Goal: Check status: Check status

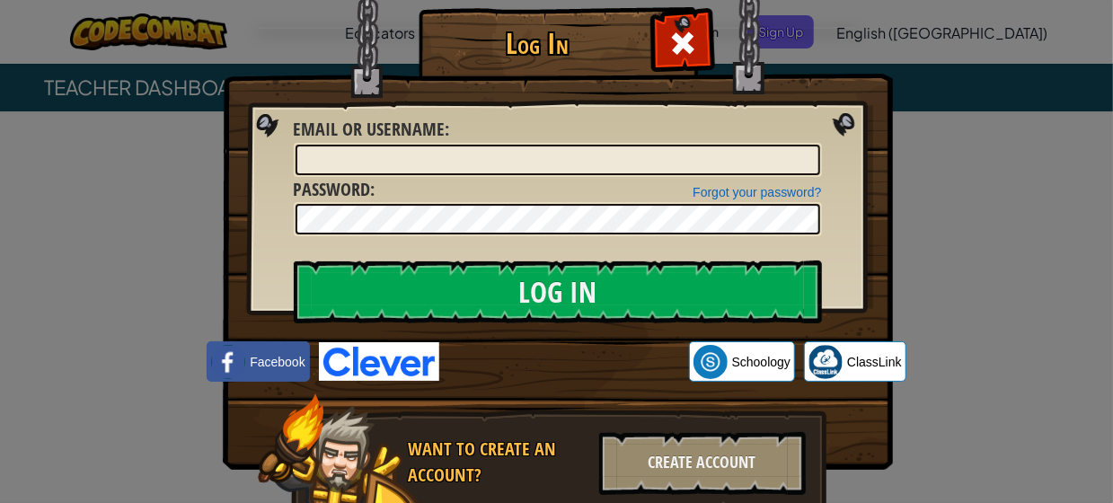
scroll to position [74, 0]
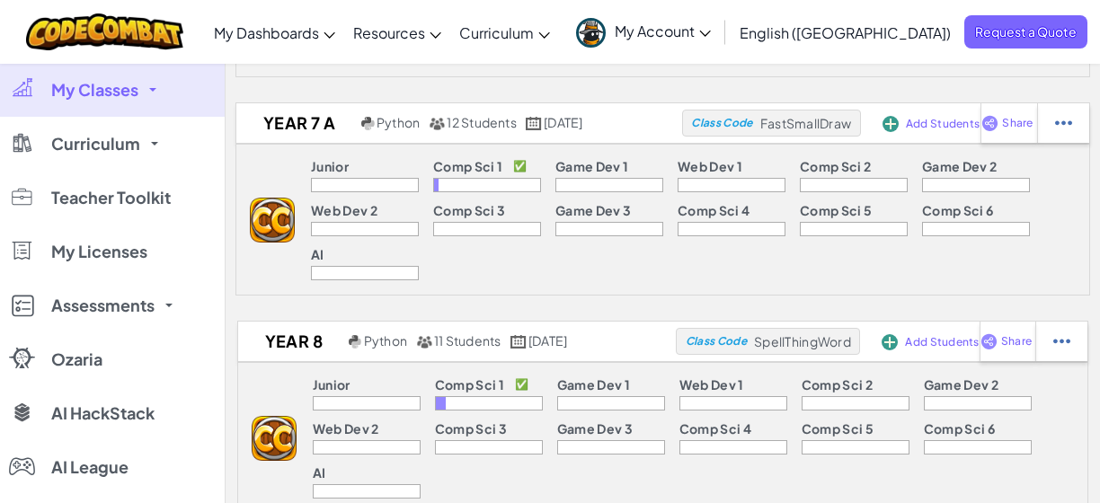
scroll to position [539, 0]
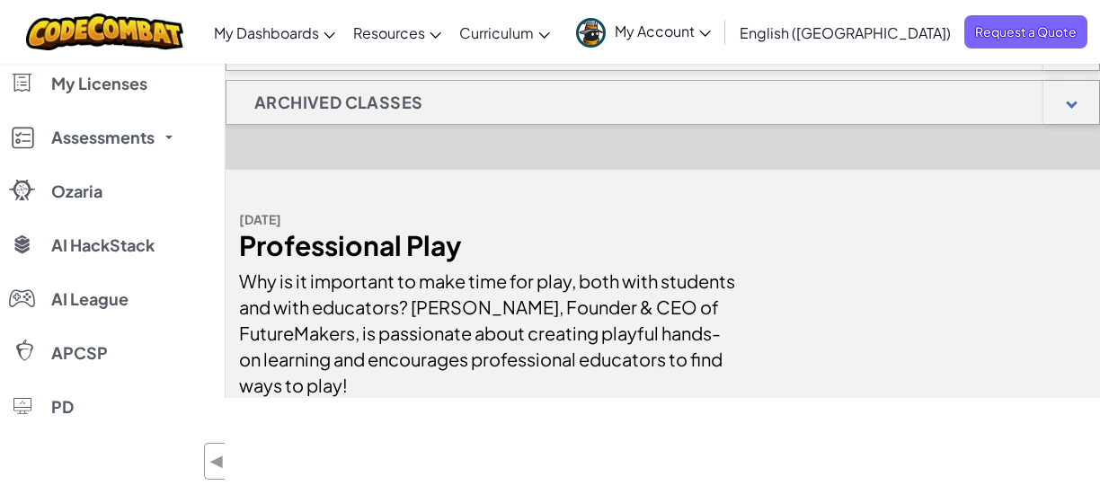
scroll to position [539, 0]
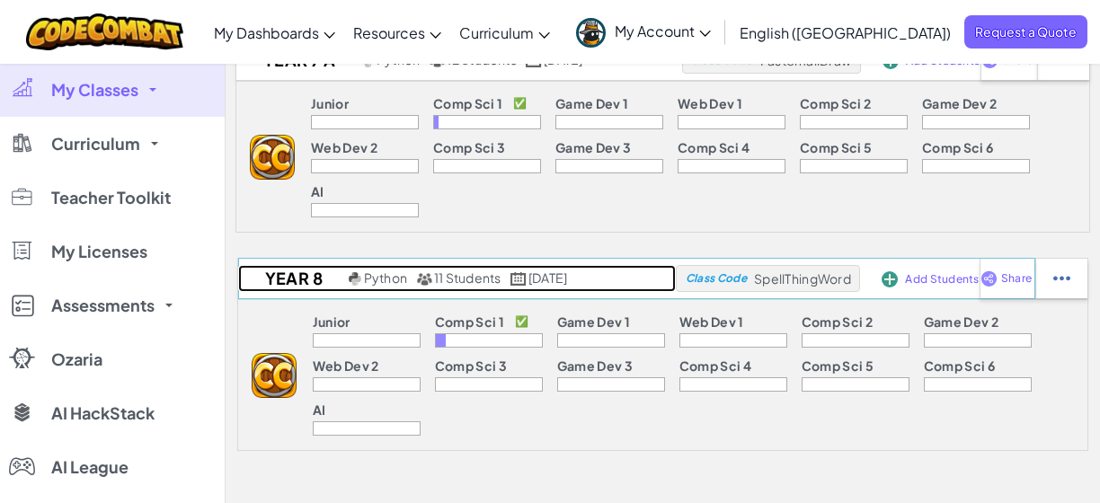
click at [658, 265] on link "YEAR 8 Python 11 Students September 3rd, 2025" at bounding box center [456, 278] width 437 height 27
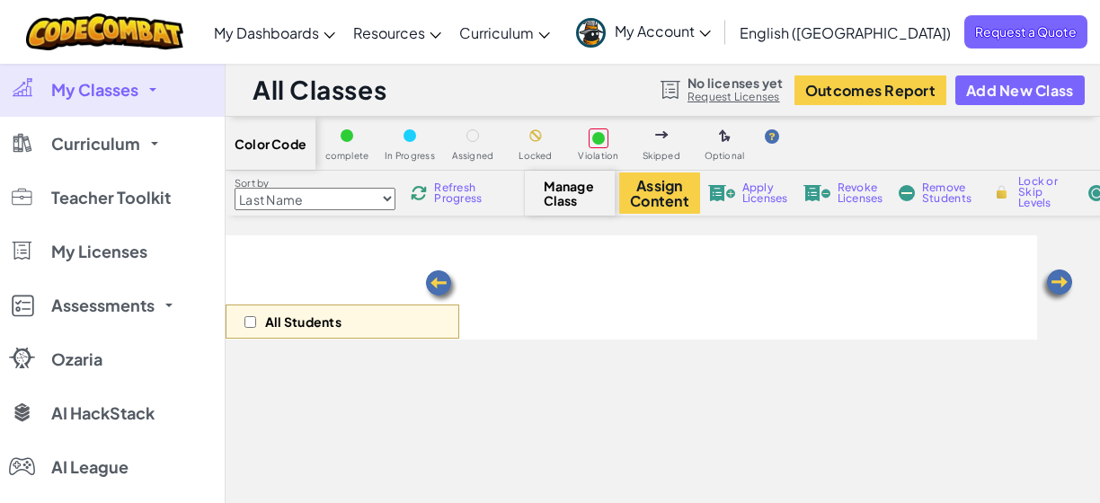
select select "560f1a9f22961295f9427742"
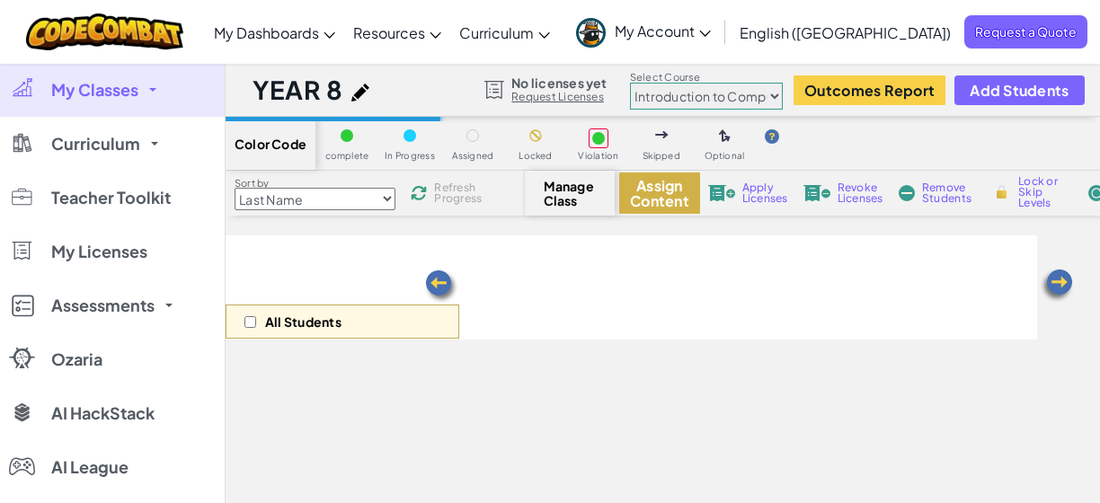
click at [650, 192] on button "Assign Content" at bounding box center [659, 192] width 81 height 41
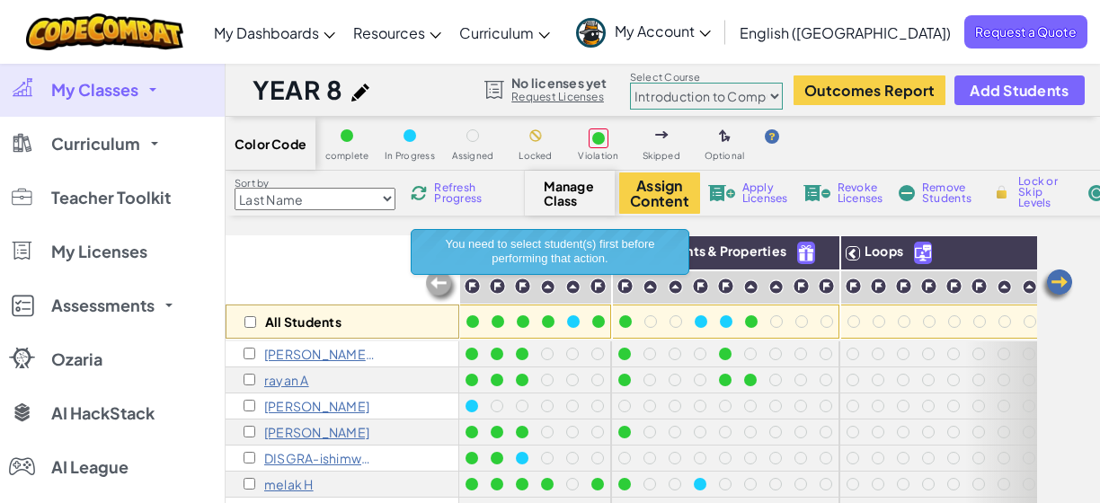
scroll to position [66, 0]
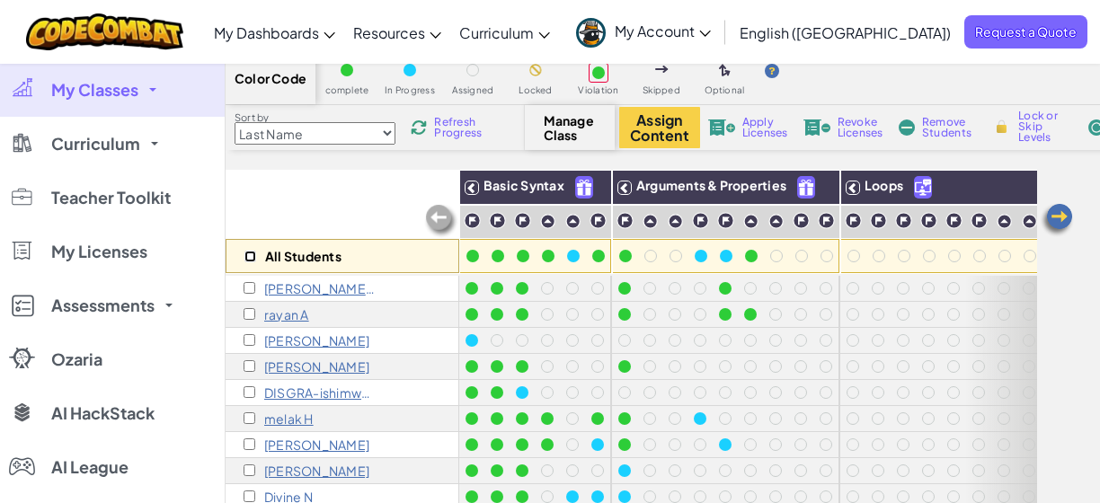
click at [249, 252] on input "checkbox" at bounding box center [250, 257] width 12 height 12
checkbox input "true"
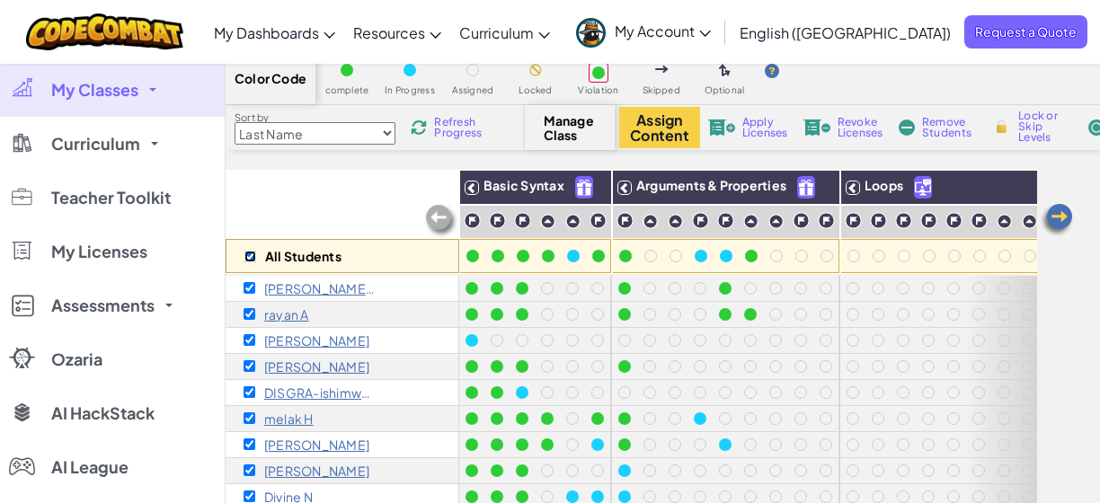
checkbox input "true"
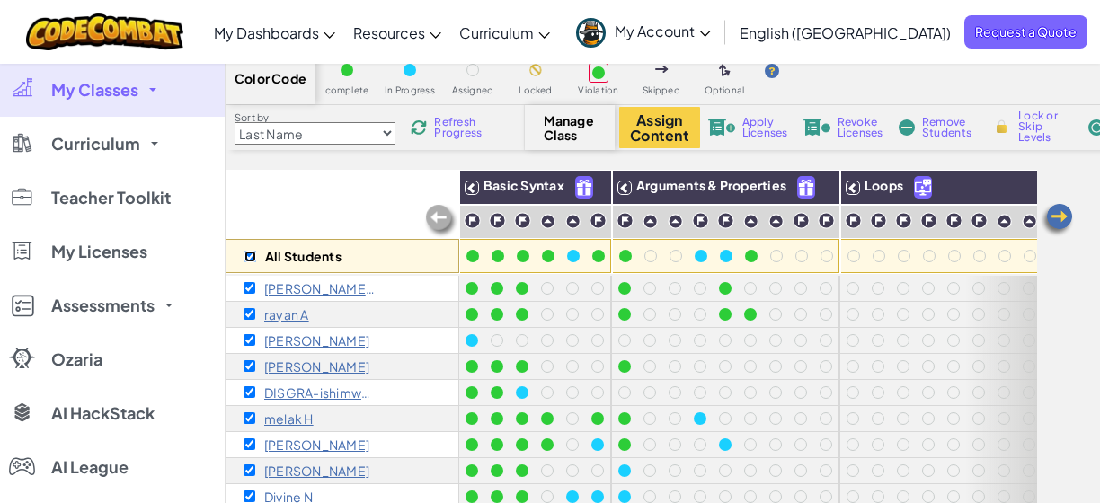
checkbox input "true"
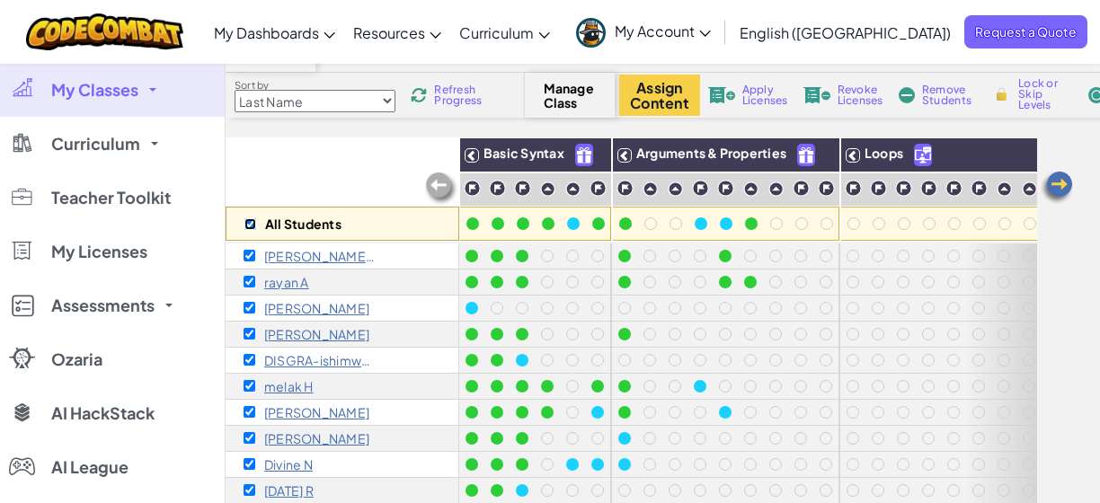
scroll to position [0, 0]
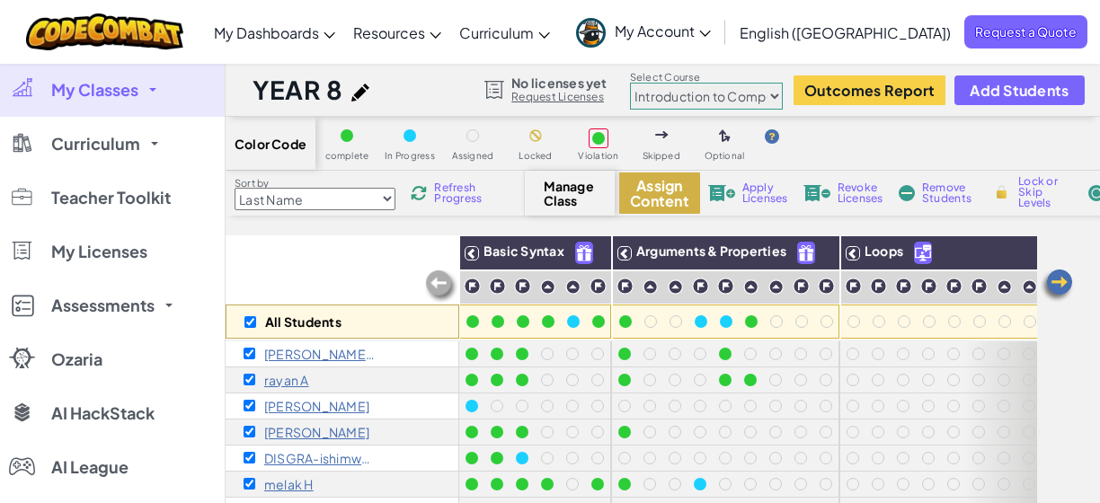
click at [658, 186] on button "Assign Content" at bounding box center [659, 192] width 81 height 41
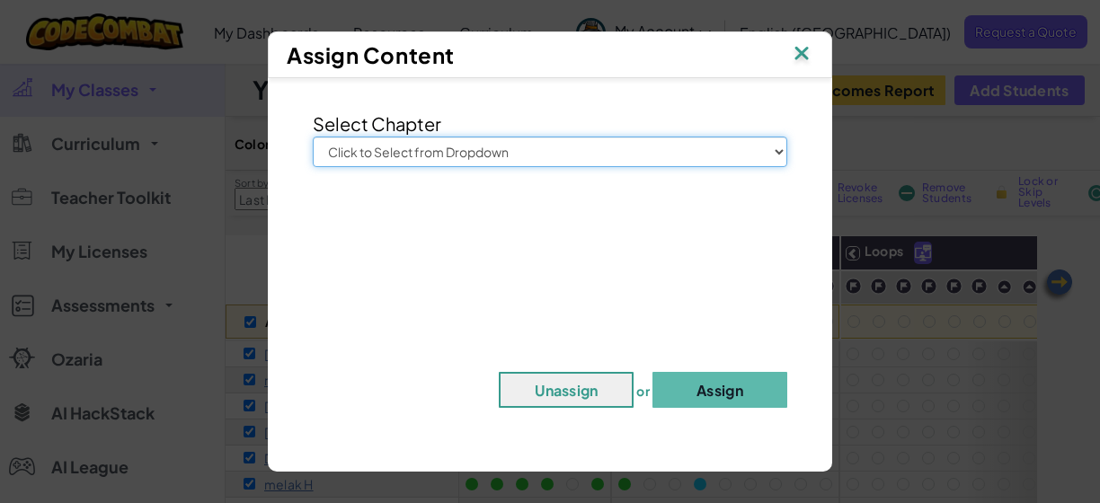
click at [591, 146] on select "Click to Select from Dropdown Junior Introduction to Computer Science Game Deve…" at bounding box center [550, 152] width 474 height 31
select select "Introduction to Computer Science"
click at [313, 137] on select "Click to Select from Dropdown Junior Introduction to Computer Science Game Deve…" at bounding box center [550, 152] width 474 height 31
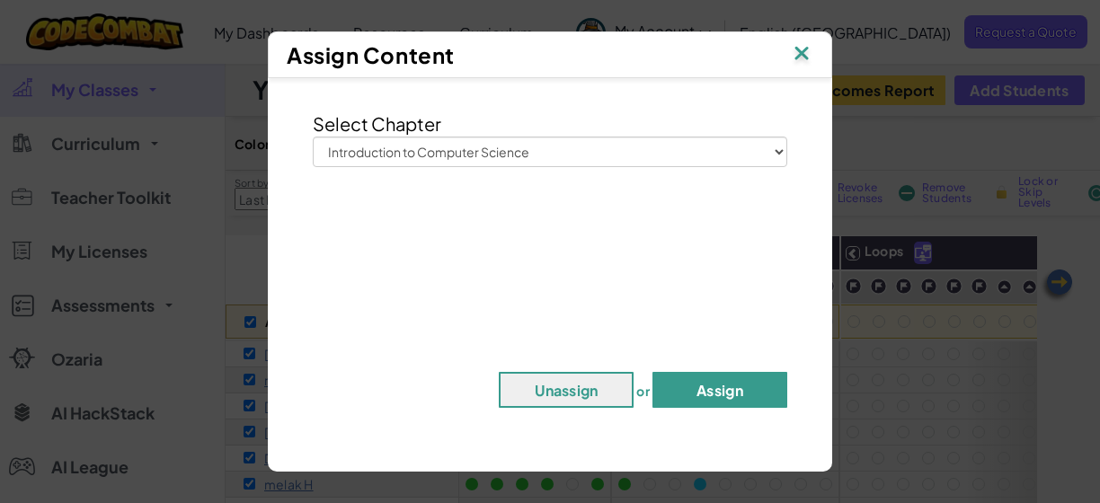
click at [721, 393] on button "Assign" at bounding box center [719, 390] width 135 height 36
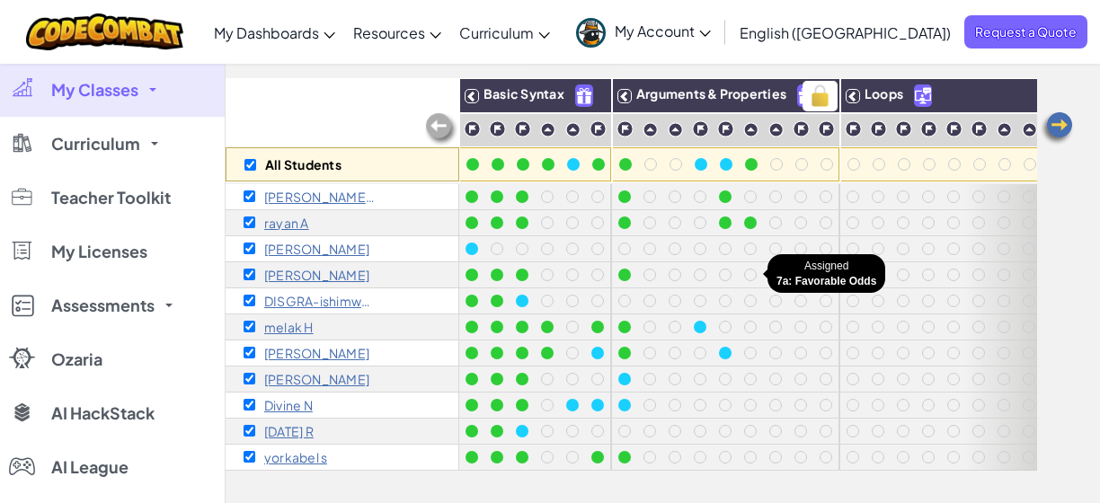
scroll to position [153, 0]
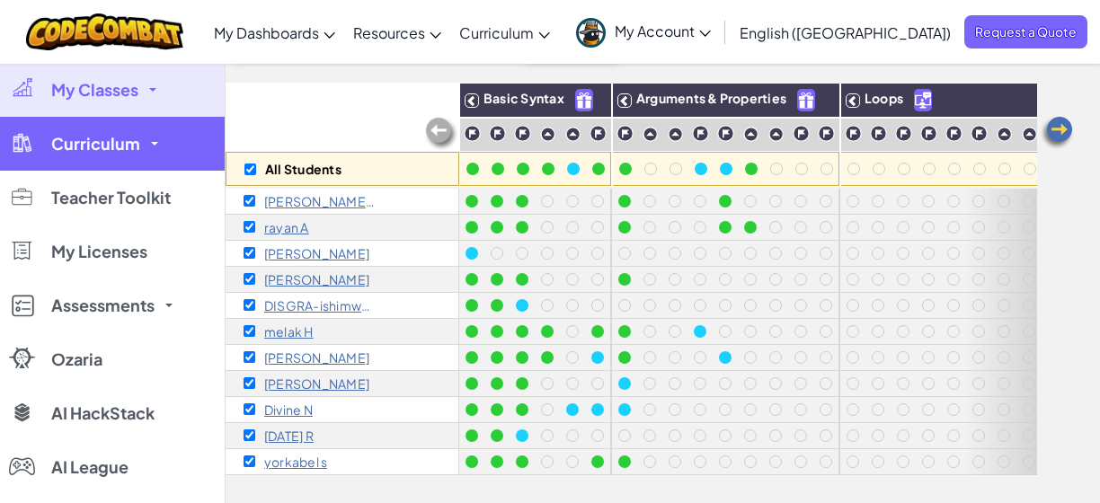
click at [158, 136] on link "Curriculum" at bounding box center [112, 144] width 225 height 54
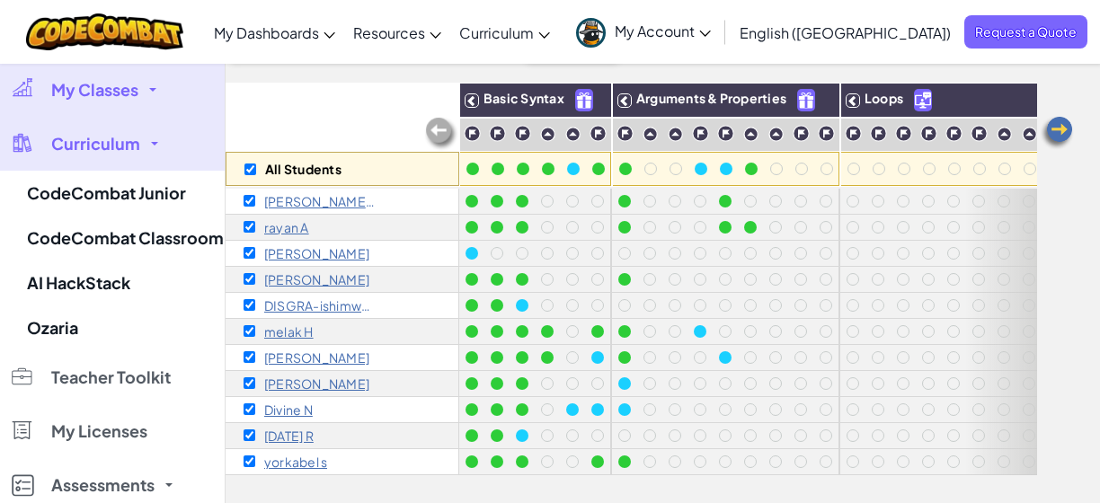
click at [146, 91] on link "My Classes" at bounding box center [112, 90] width 225 height 54
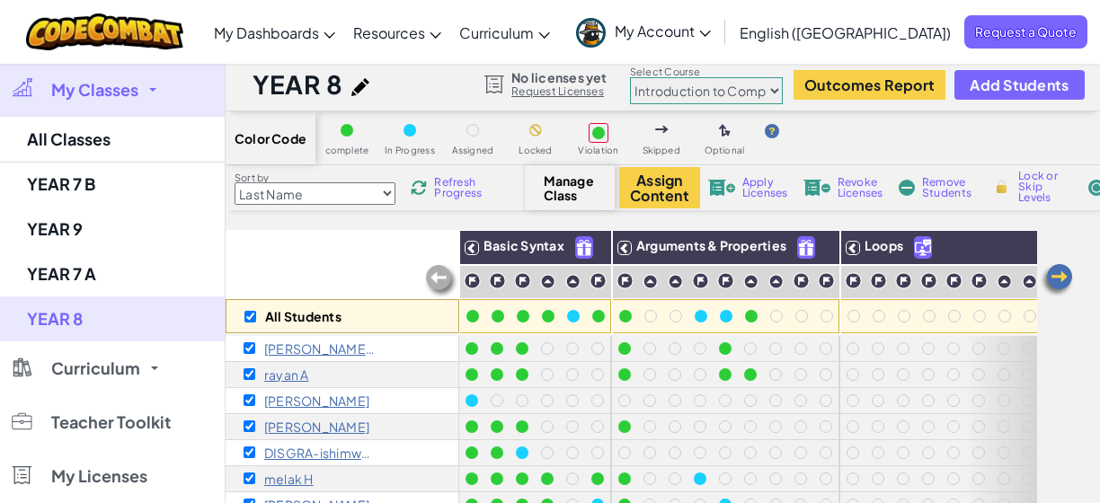
scroll to position [0, 0]
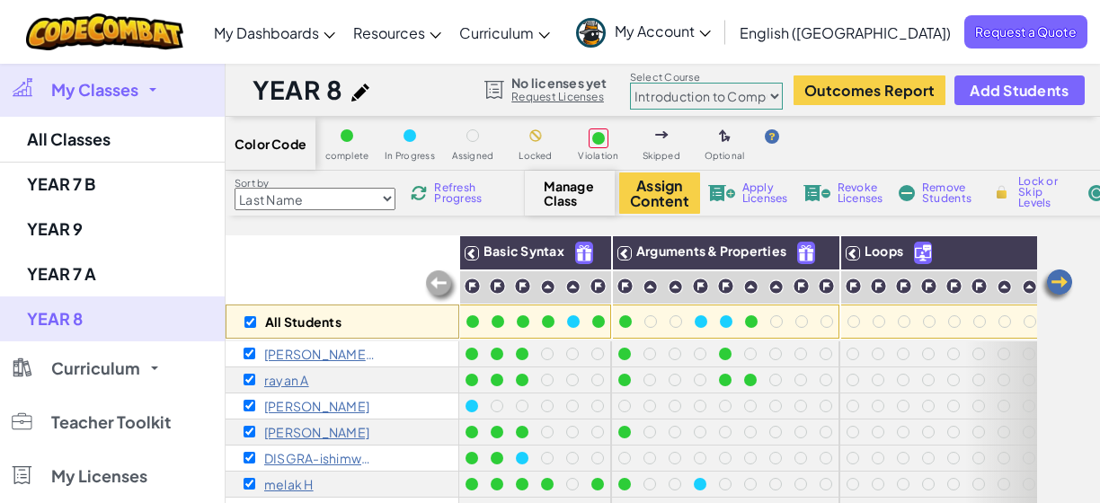
click at [1093, 200] on img at bounding box center [1096, 193] width 18 height 16
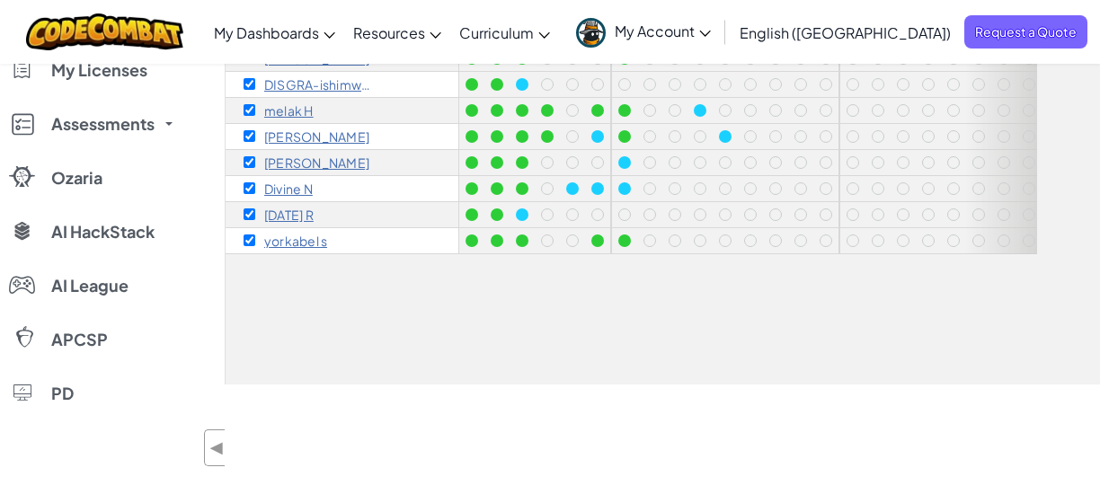
scroll to position [177, 0]
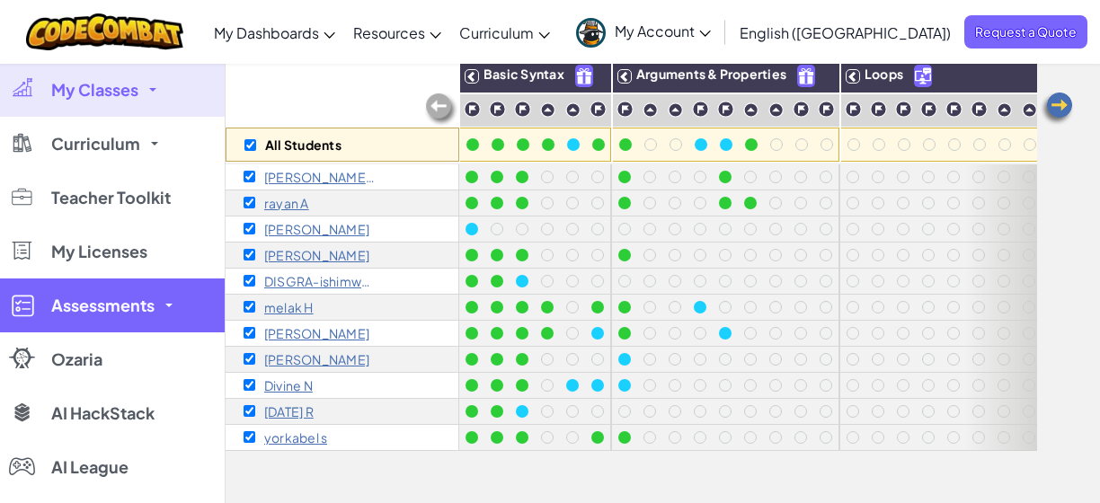
click at [161, 308] on link "Assessments" at bounding box center [112, 305] width 225 height 54
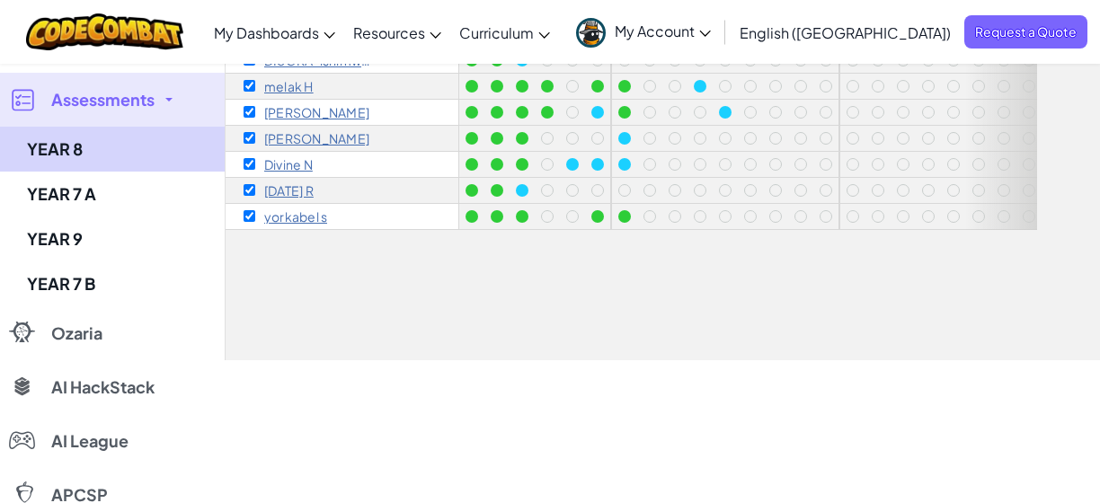
scroll to position [400, 0]
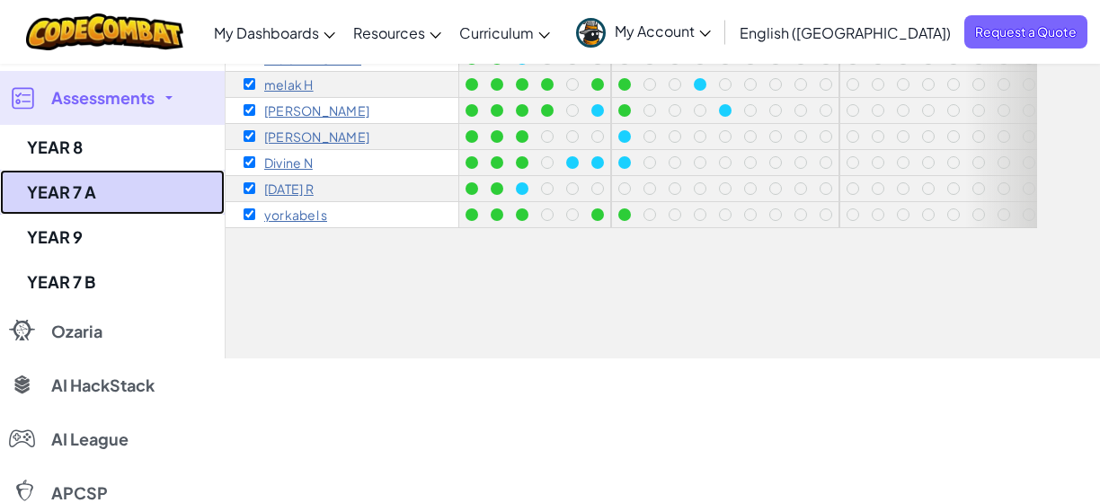
click at [93, 192] on link "YEAR 7 A" at bounding box center [112, 192] width 225 height 45
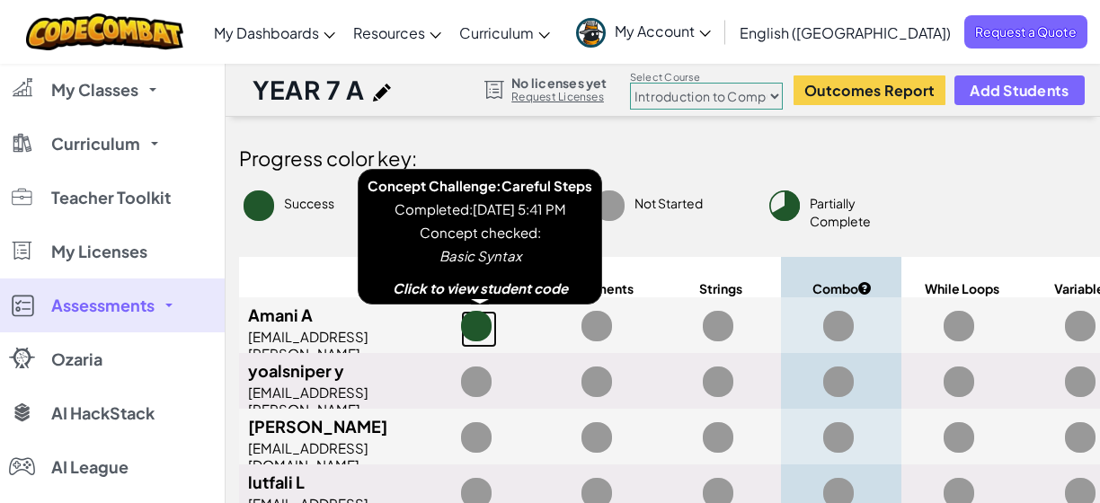
click at [486, 315] on span at bounding box center [476, 326] width 31 height 31
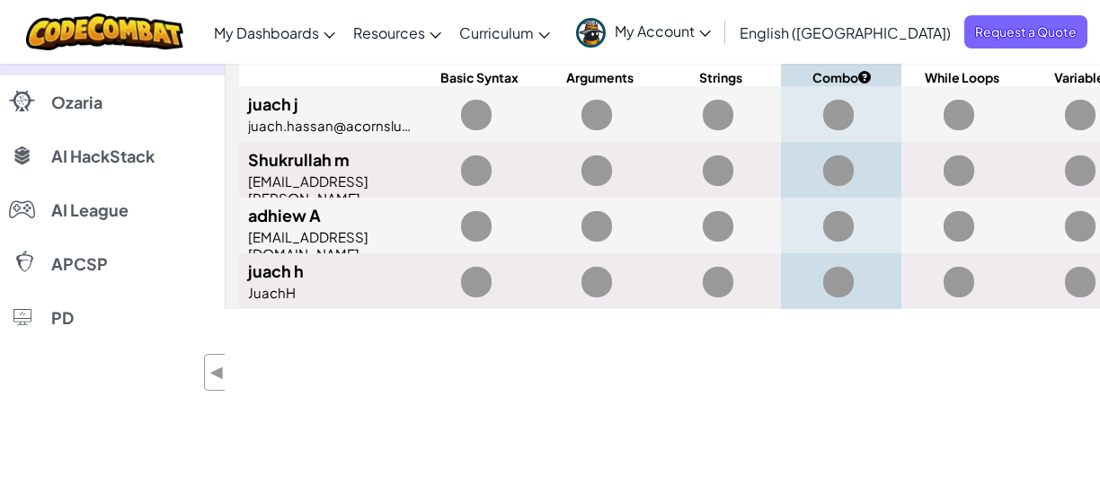
scroll to position [700, 0]
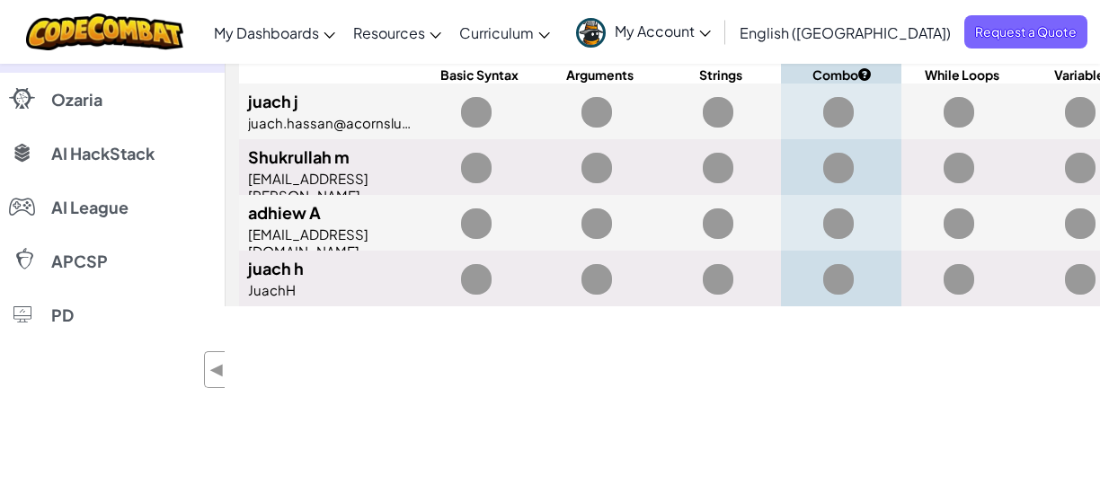
click at [711, 22] on span "My Account" at bounding box center [662, 31] width 96 height 19
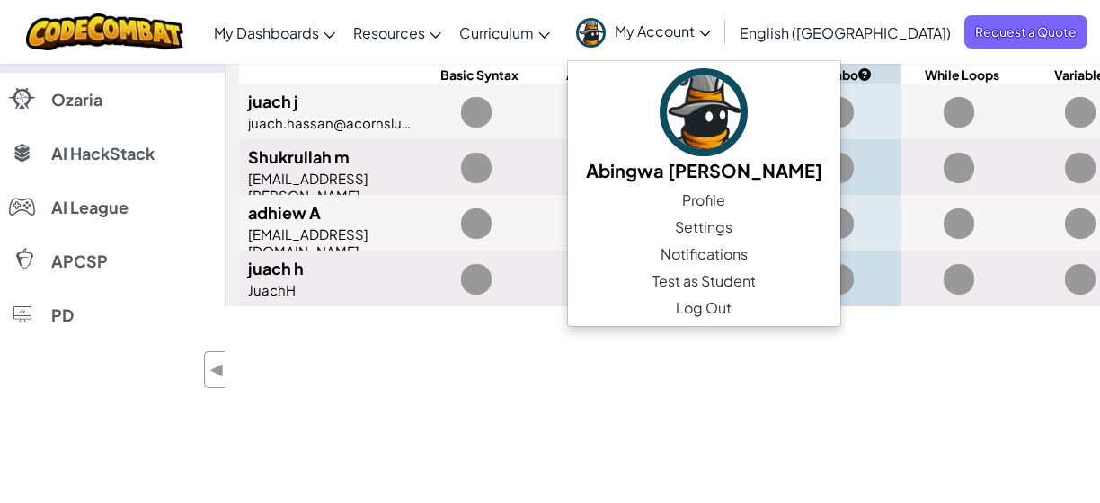
drag, startPoint x: 519, startPoint y: 380, endPoint x: 474, endPoint y: 375, distance: 45.2
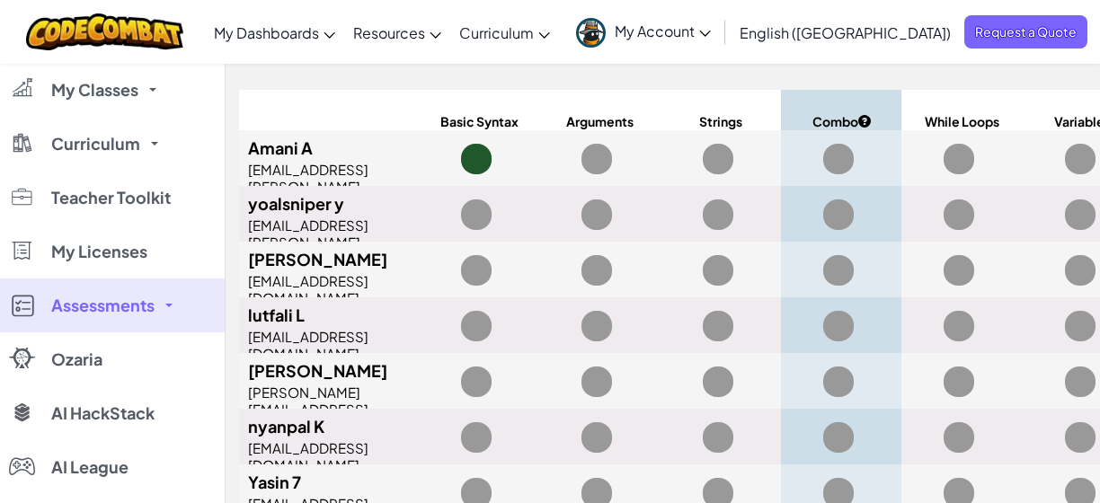
scroll to position [166, 0]
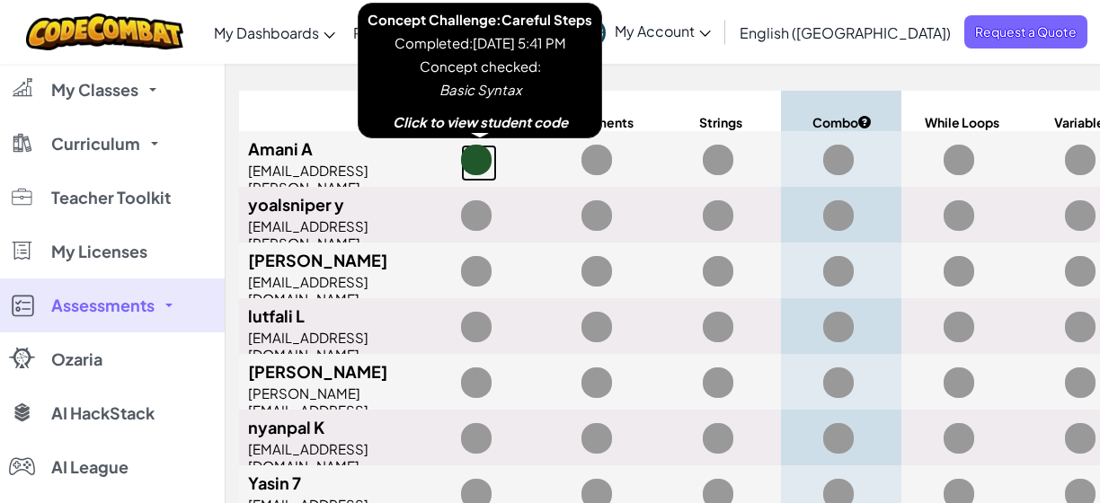
click at [478, 157] on span at bounding box center [476, 160] width 31 height 31
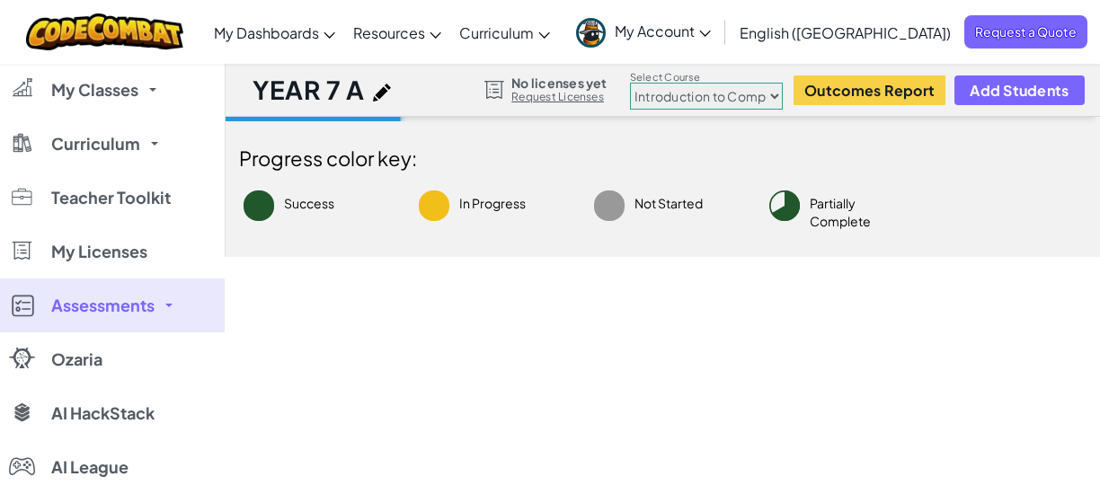
scroll to position [166, 0]
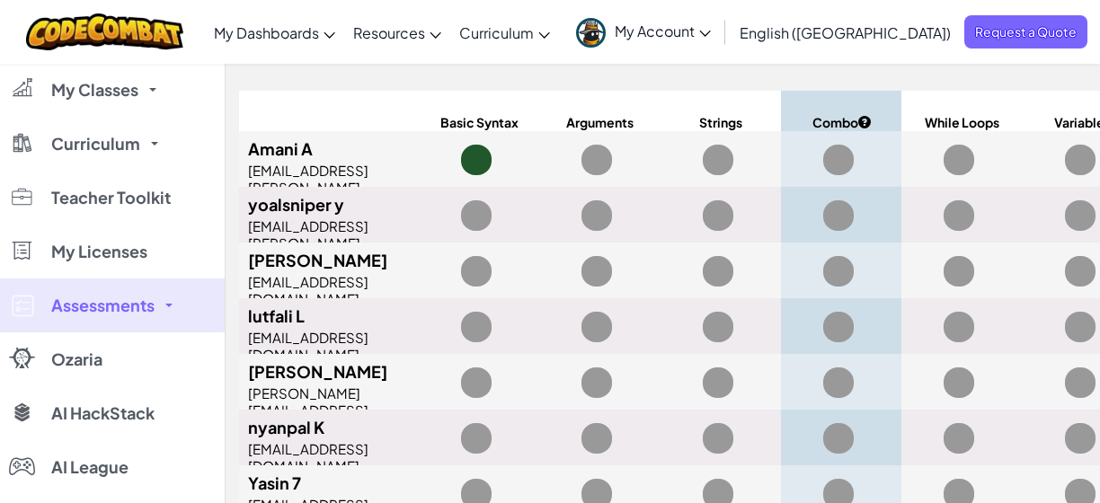
click at [172, 312] on link "Assessments" at bounding box center [112, 305] width 225 height 54
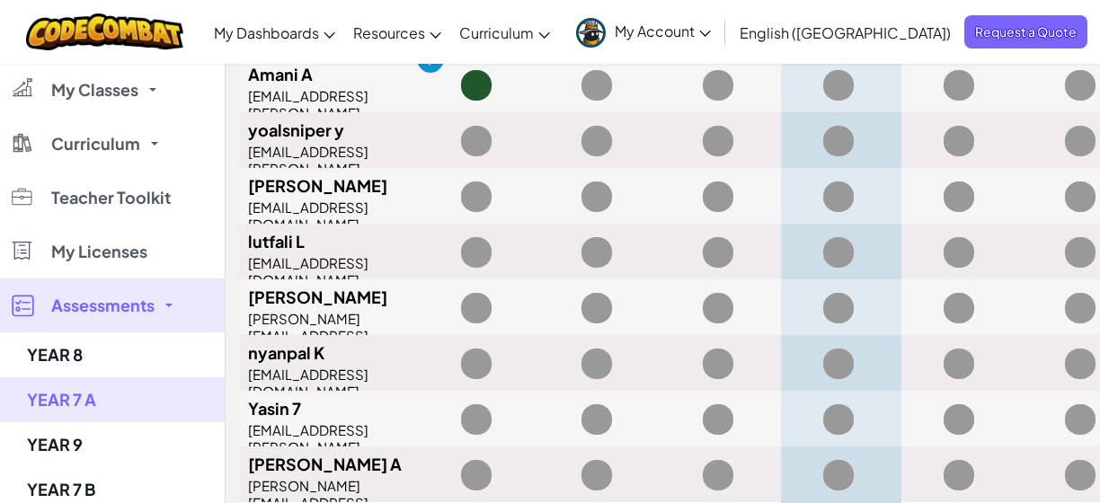
scroll to position [0, 0]
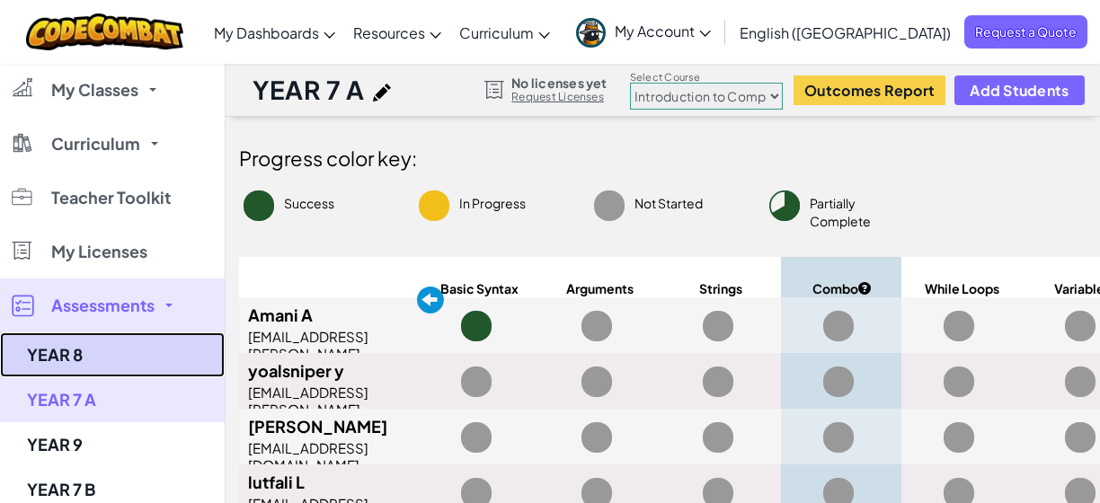
click at [133, 341] on link "YEAR 8" at bounding box center [112, 354] width 225 height 45
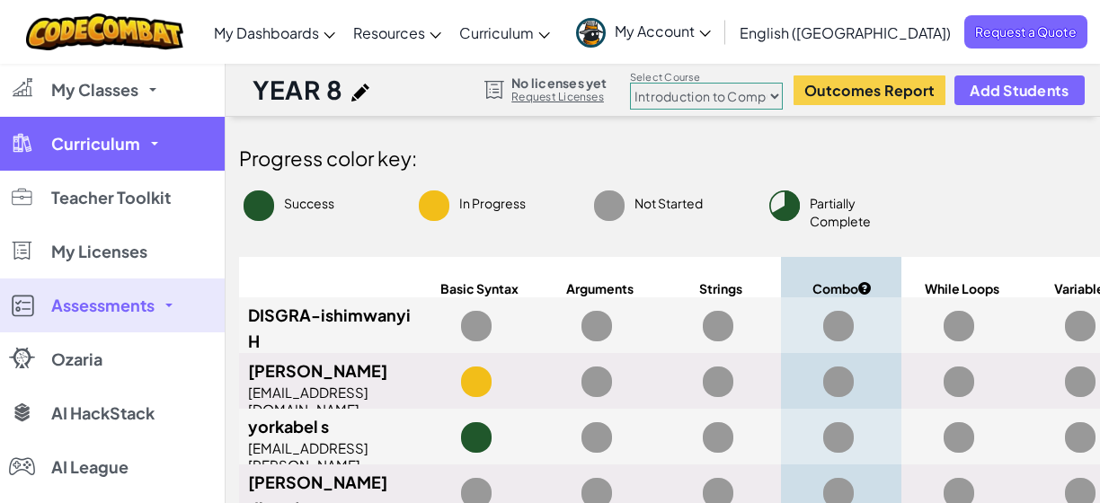
click at [137, 133] on link "Curriculum" at bounding box center [112, 144] width 225 height 54
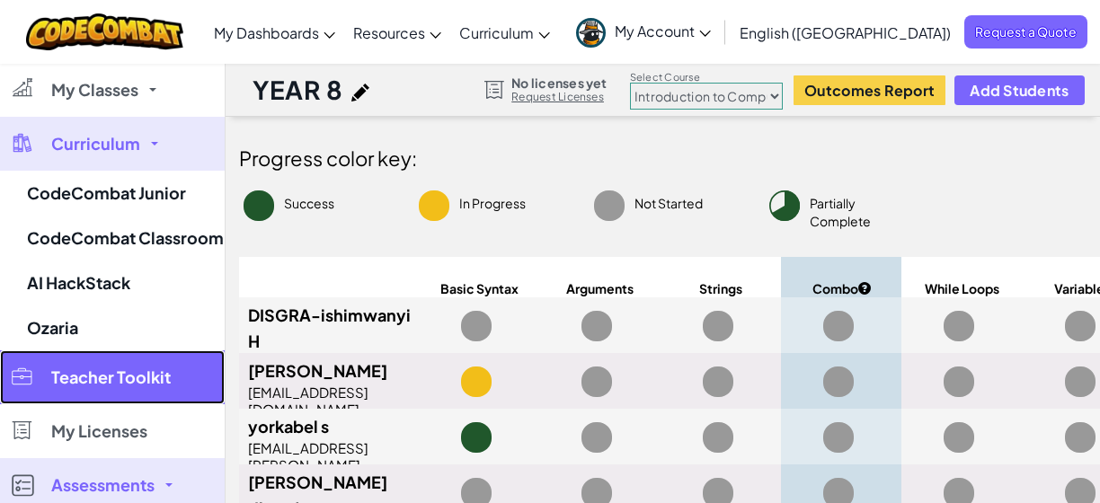
click at [147, 376] on span "Teacher Toolkit" at bounding box center [110, 377] width 119 height 16
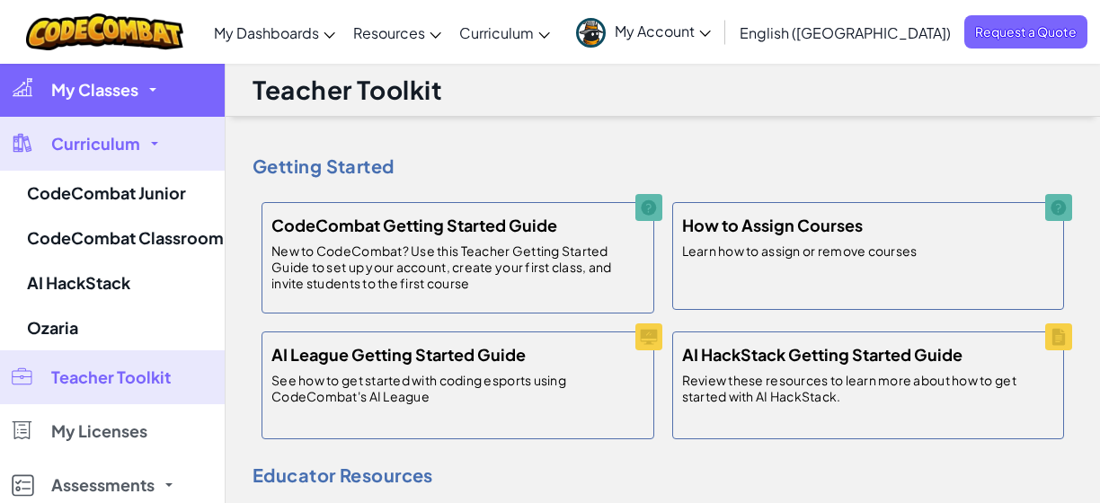
click at [158, 114] on link "My Classes" at bounding box center [112, 90] width 225 height 54
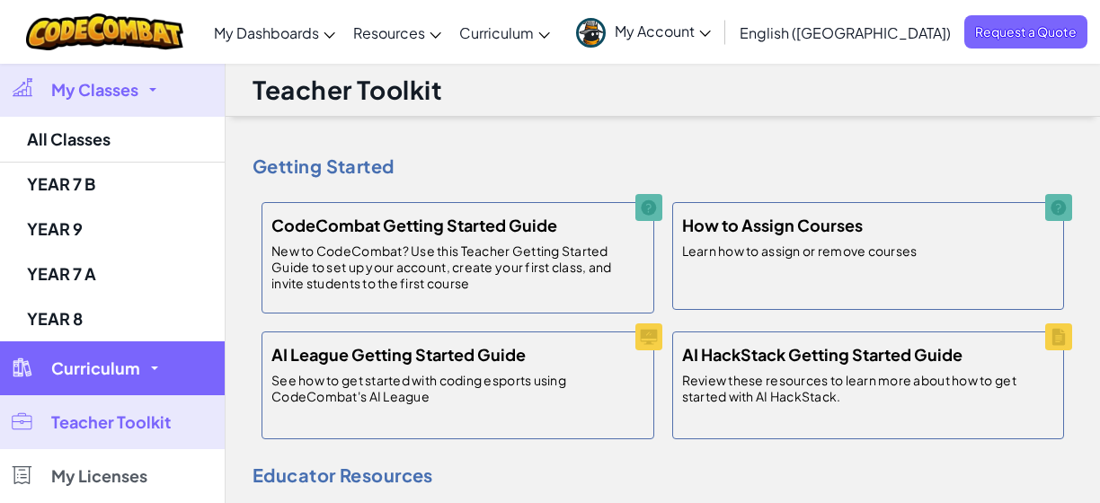
click at [146, 374] on link "Curriculum" at bounding box center [112, 368] width 225 height 54
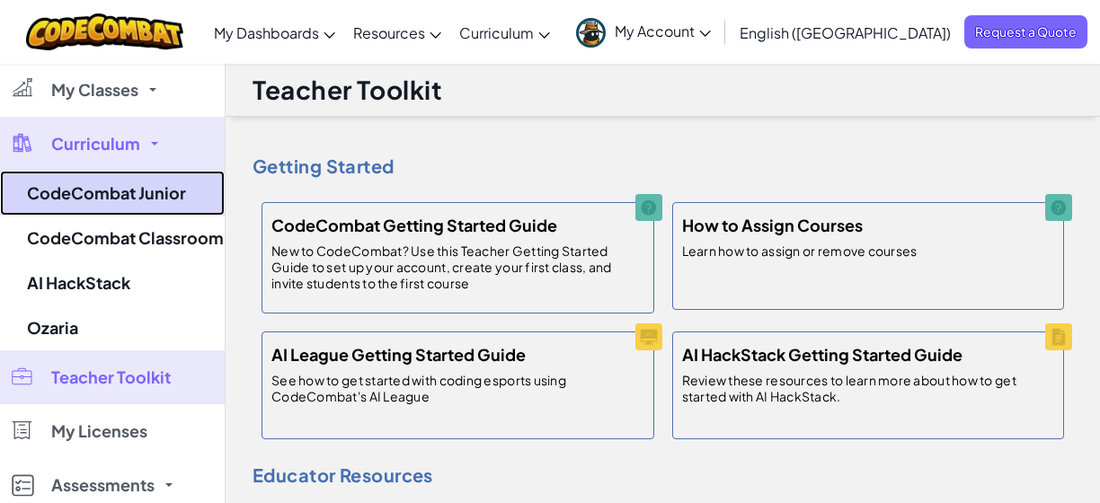
click at [135, 207] on link "CodeCombat Junior" at bounding box center [112, 193] width 225 height 45
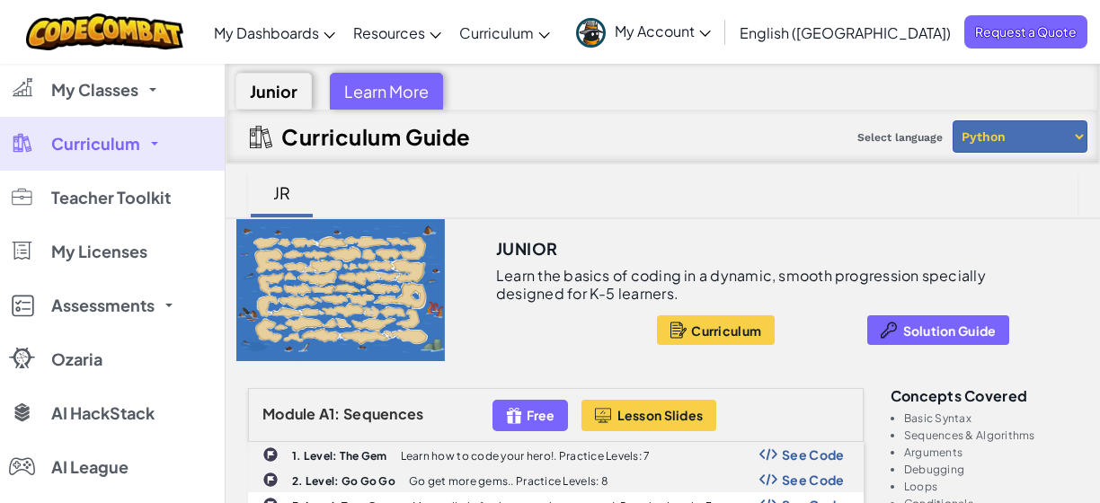
scroll to position [1, 0]
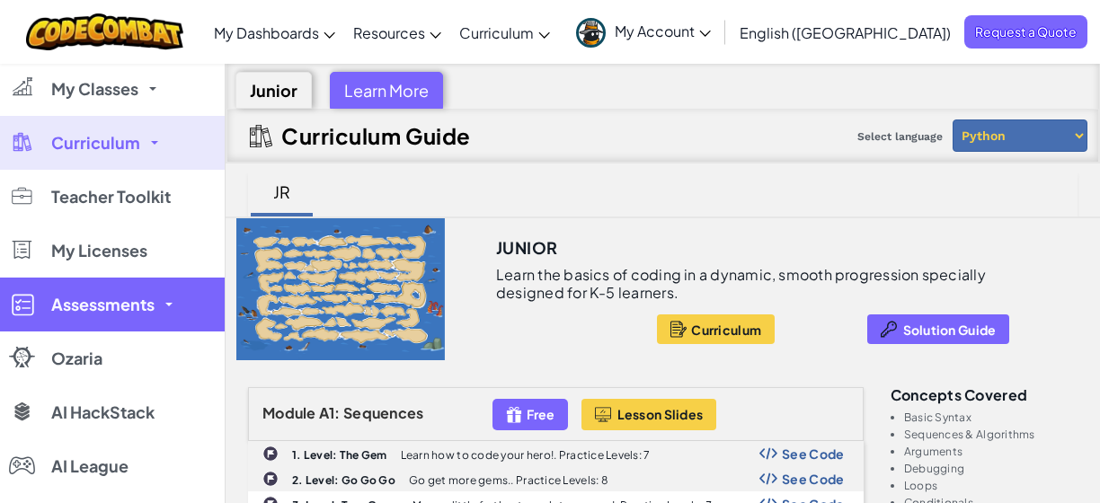
click at [166, 326] on link "Assessments" at bounding box center [112, 305] width 225 height 54
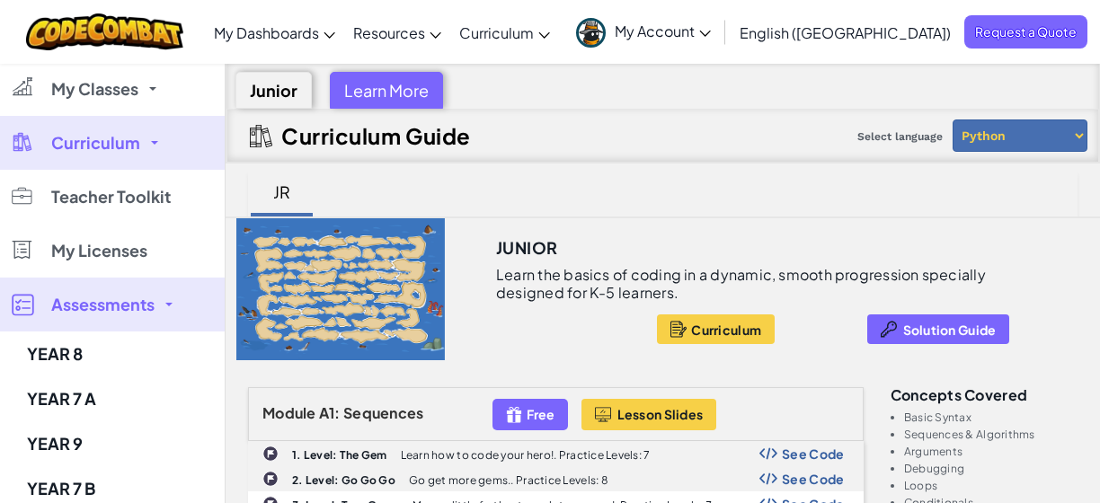
click at [121, 322] on link "Assessments" at bounding box center [112, 305] width 225 height 54
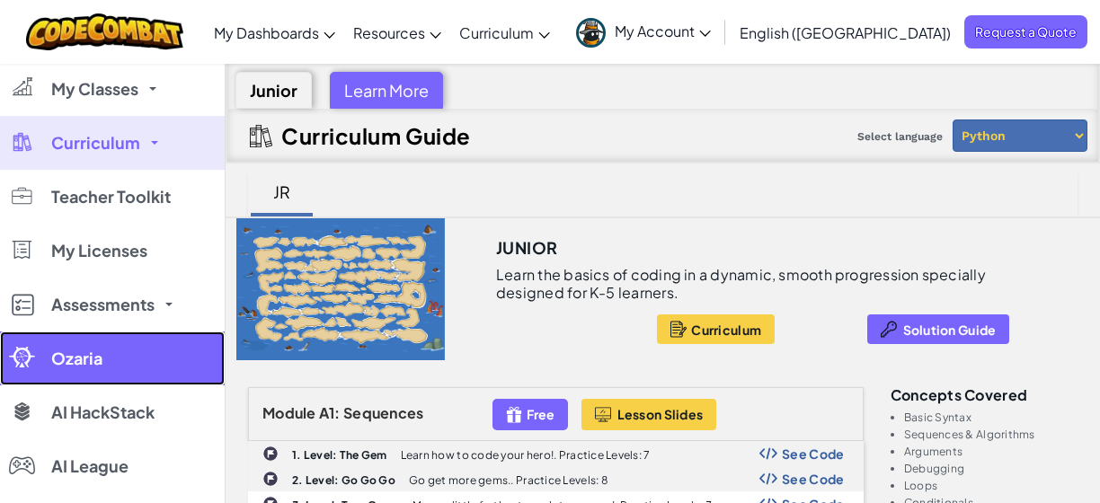
click at [95, 353] on span "Ozaria" at bounding box center [76, 358] width 51 height 16
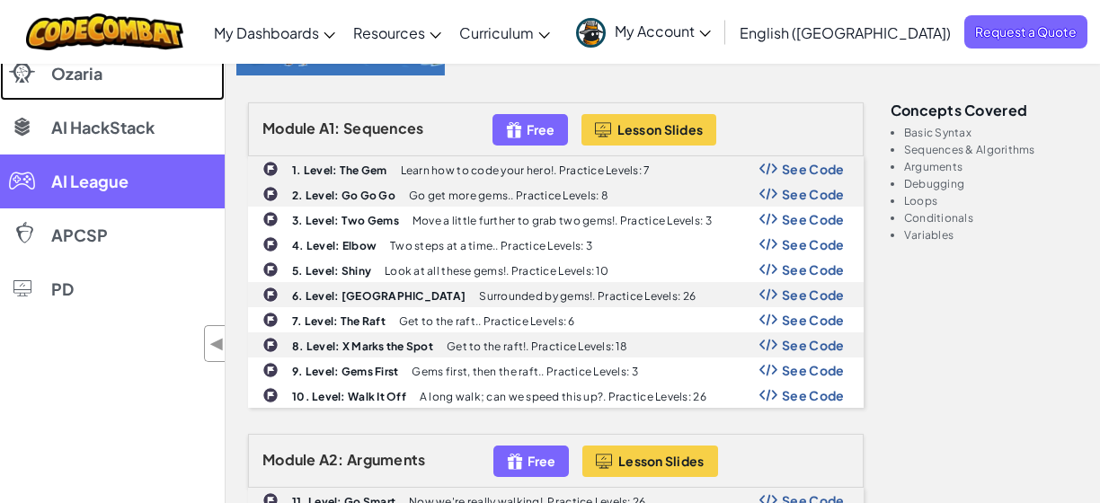
scroll to position [0, 0]
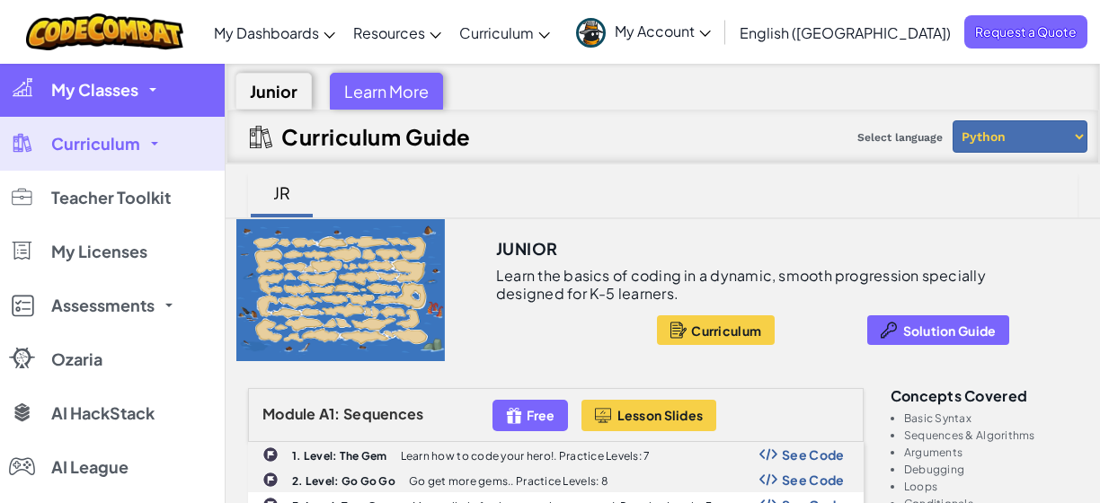
click at [135, 89] on span "My Classes" at bounding box center [94, 90] width 87 height 16
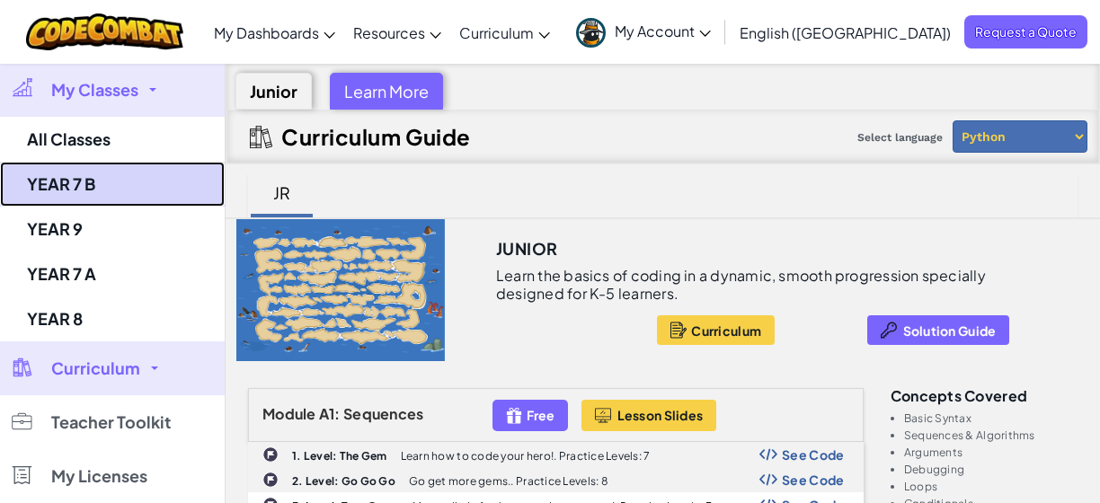
click at [146, 188] on link "YEAR 7 B" at bounding box center [112, 184] width 225 height 45
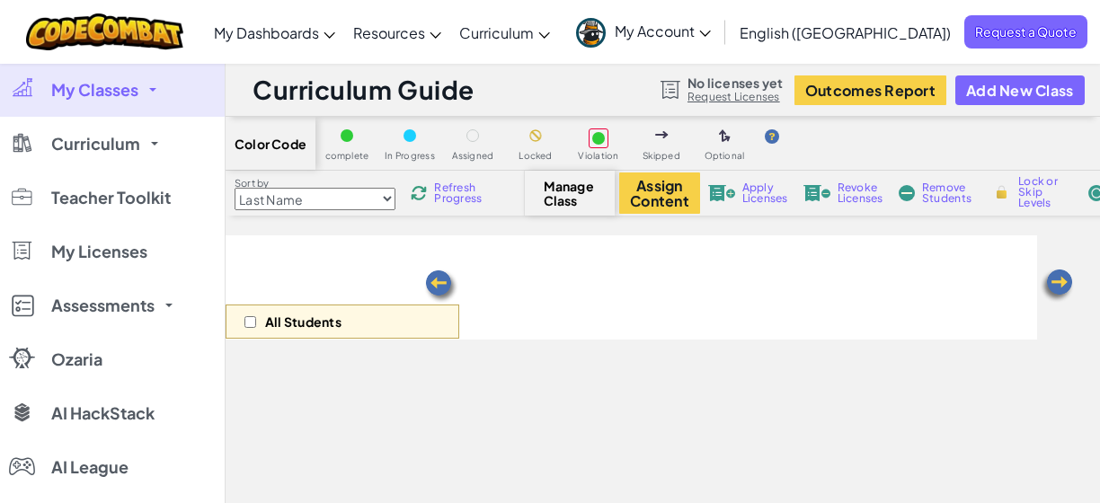
select select "560f1a9f22961295f9427742"
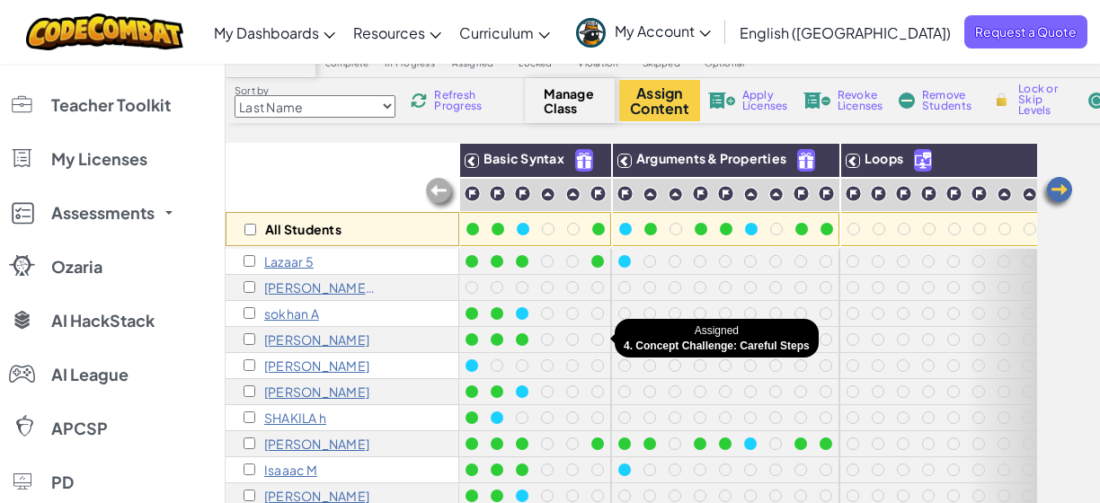
scroll to position [92, 0]
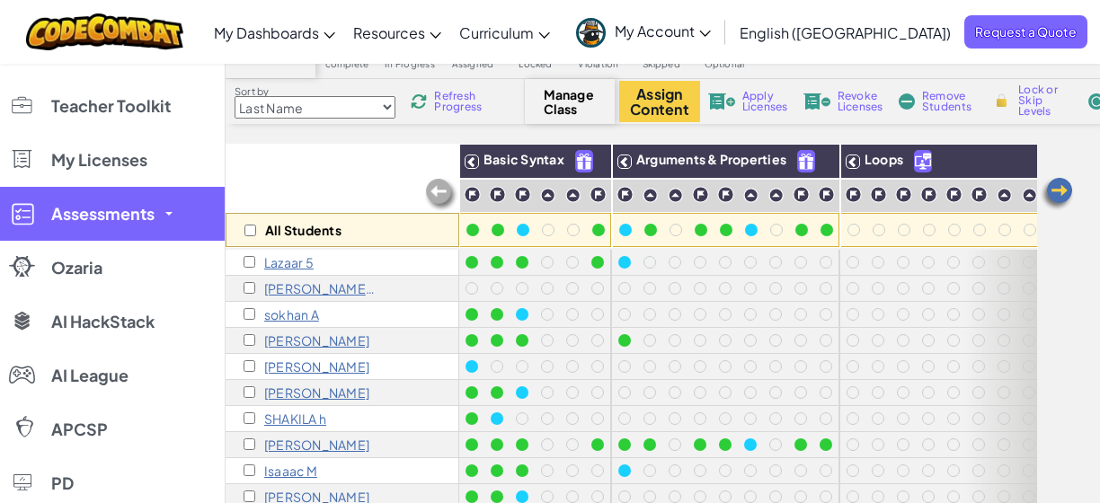
click at [167, 225] on link "Assessments" at bounding box center [112, 214] width 225 height 54
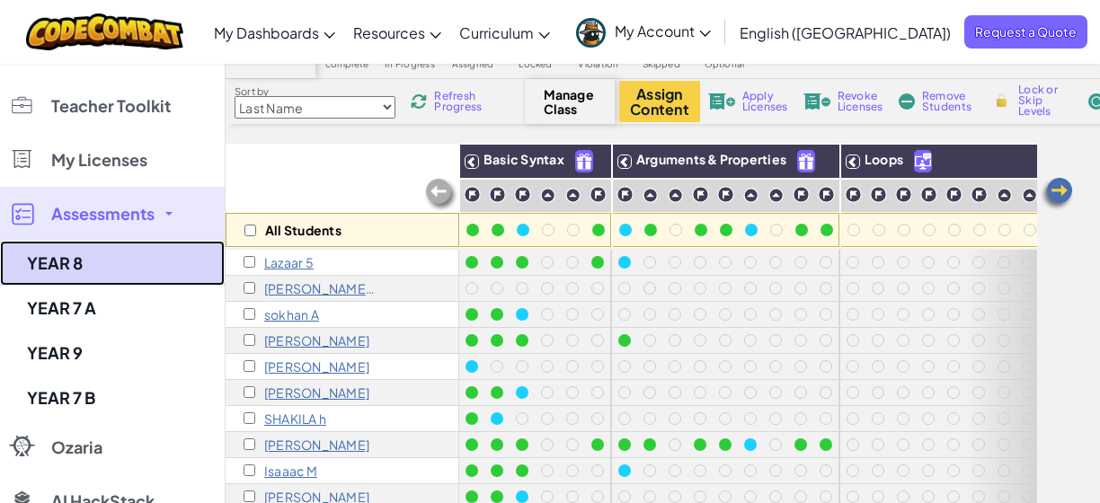
click at [117, 260] on link "YEAR 8" at bounding box center [112, 263] width 225 height 45
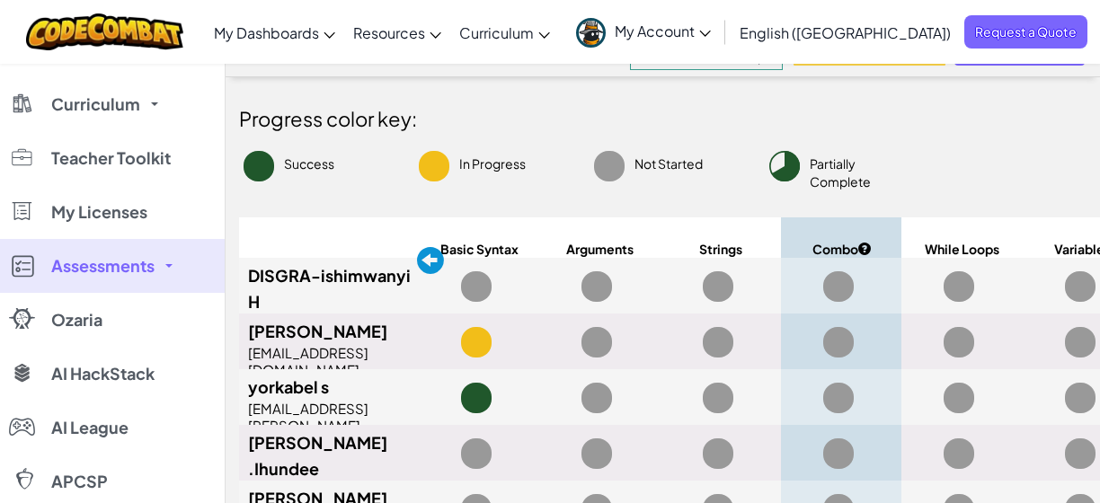
scroll to position [29, 0]
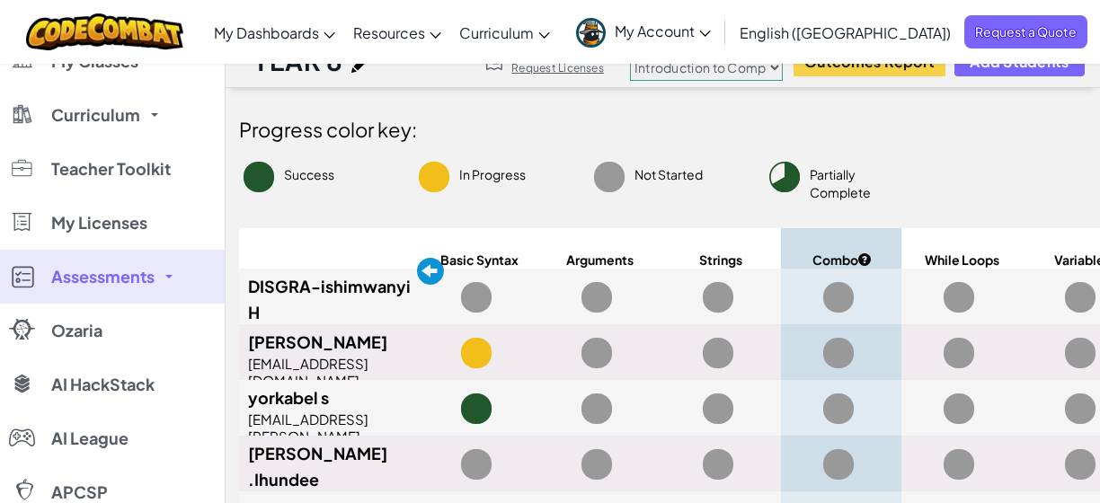
click at [932, 154] on div "Progress color key: Success In Progress Not Started Partially Complete DISGRA-i…" at bounding box center [750, 505] width 1051 height 834
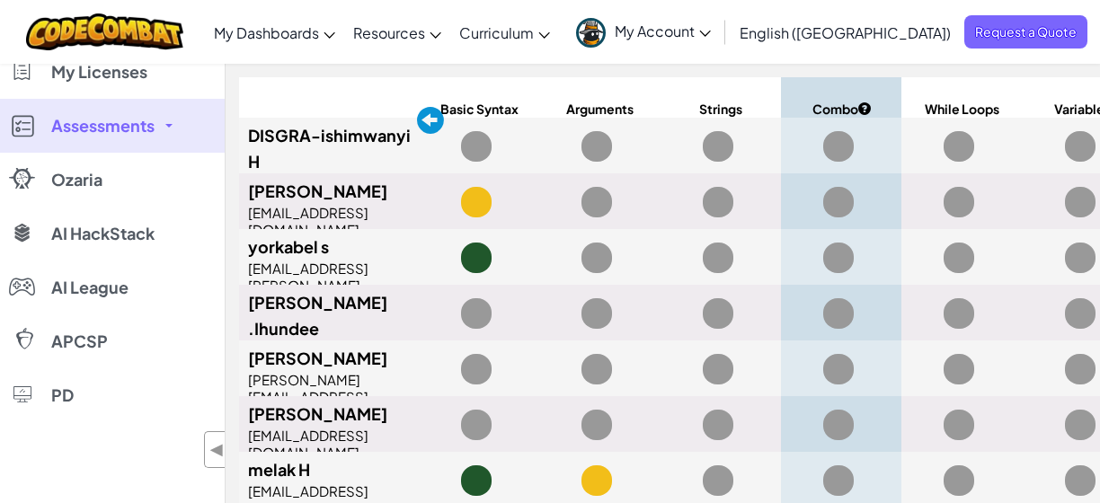
scroll to position [0, 0]
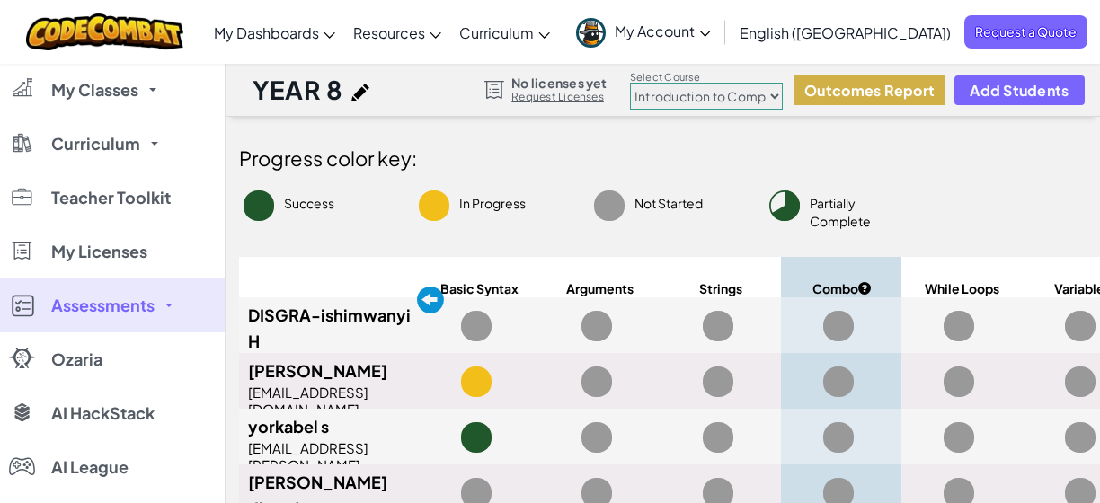
click at [875, 93] on button "Outcomes Report" at bounding box center [869, 90] width 152 height 30
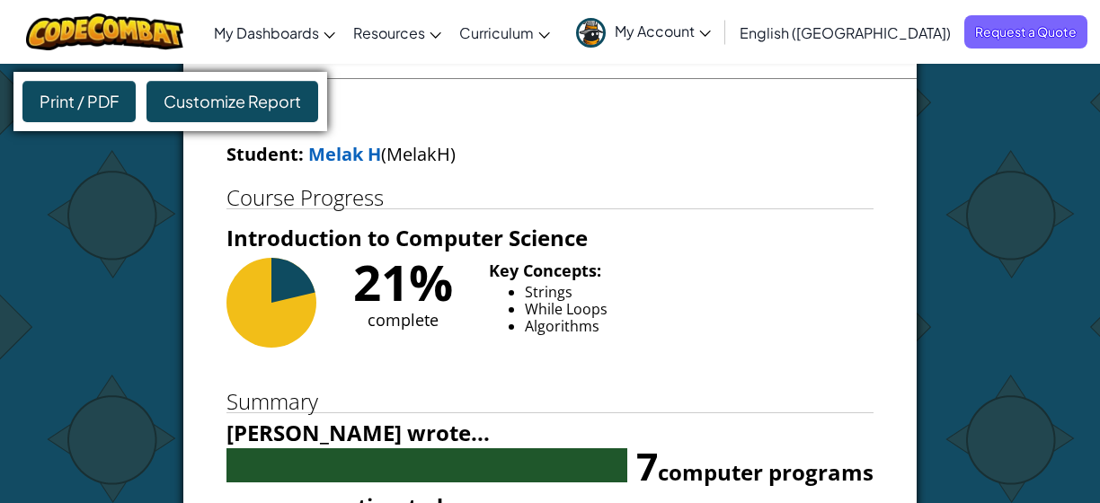
scroll to position [839, 0]
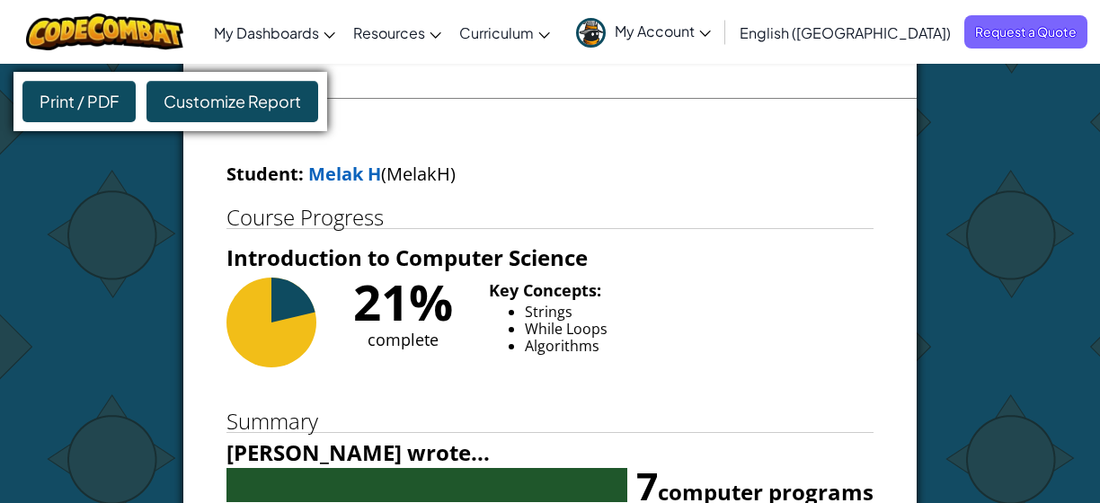
click at [101, 111] on div "Print / PDF" at bounding box center [78, 101] width 113 height 41
click at [101, 97] on div "Print / PDF" at bounding box center [78, 101] width 113 height 41
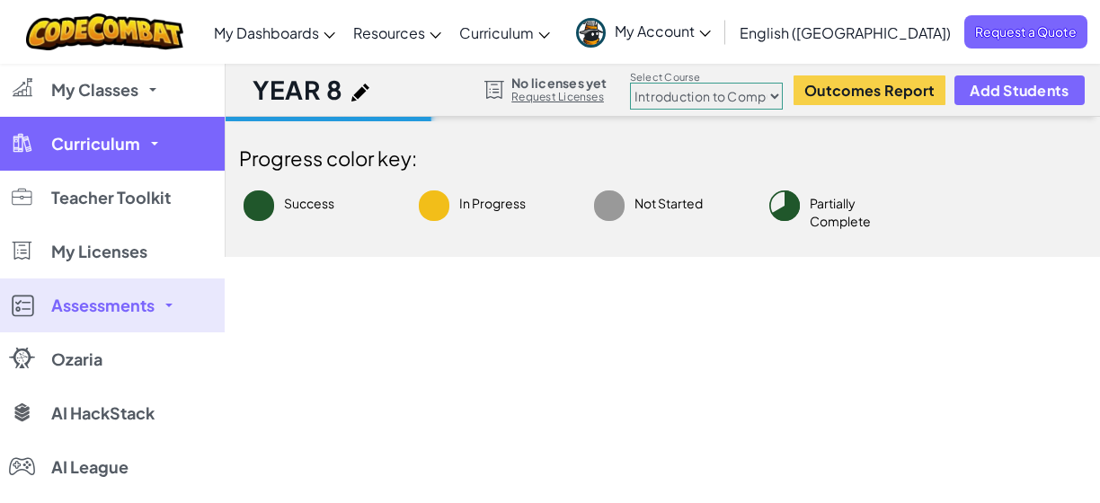
click at [142, 130] on link "Curriculum" at bounding box center [112, 144] width 225 height 54
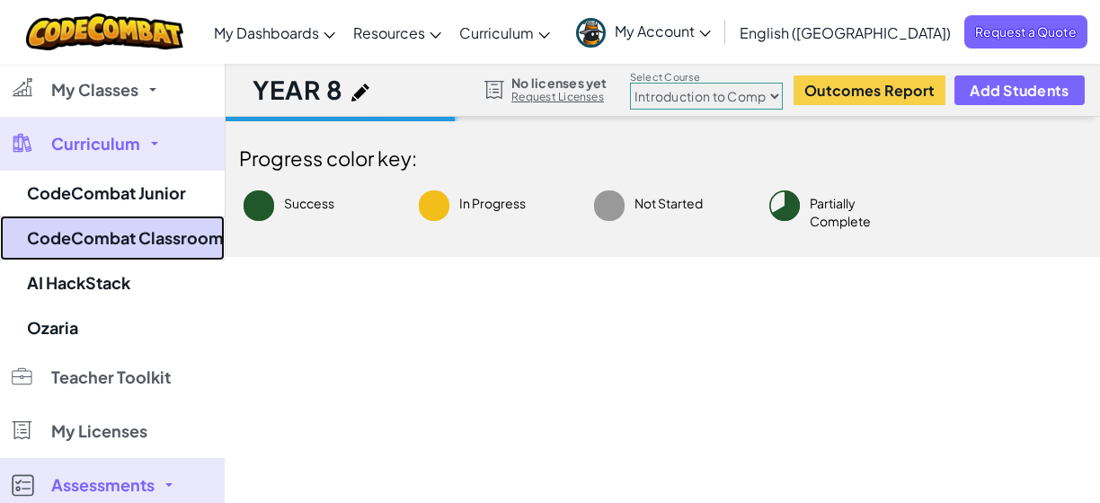
click at [165, 243] on link "CodeCombat Classroom" at bounding box center [112, 238] width 225 height 45
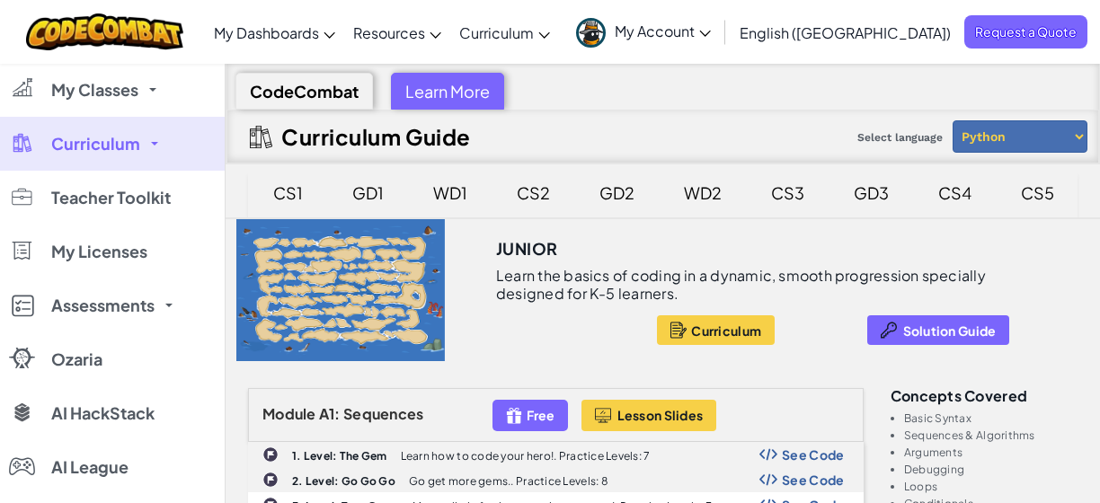
click at [144, 154] on link "Curriculum" at bounding box center [112, 144] width 225 height 54
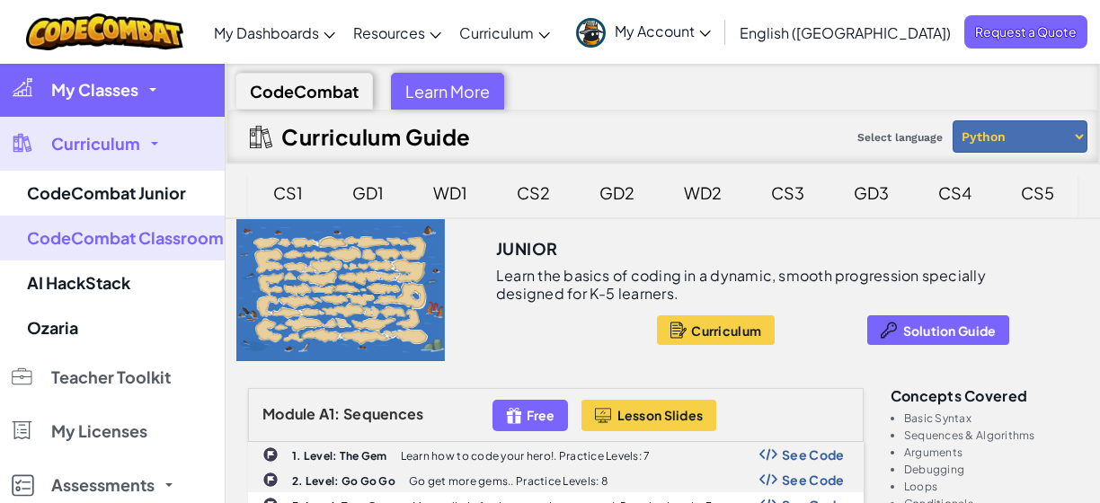
click at [143, 93] on link "My Classes" at bounding box center [112, 90] width 225 height 54
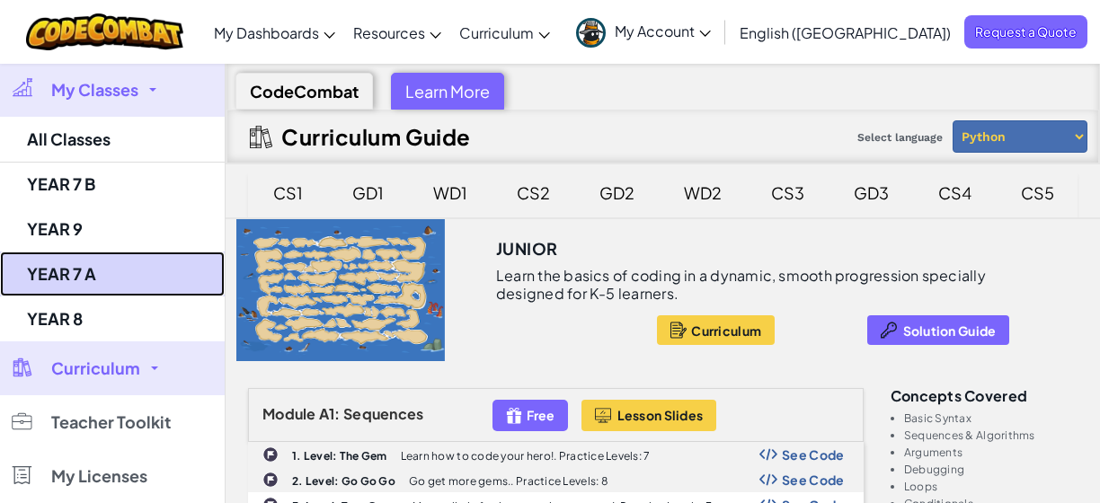
click at [94, 269] on link "YEAR 7 A" at bounding box center [112, 274] width 225 height 45
select select "560f1a9f22961295f9427742"
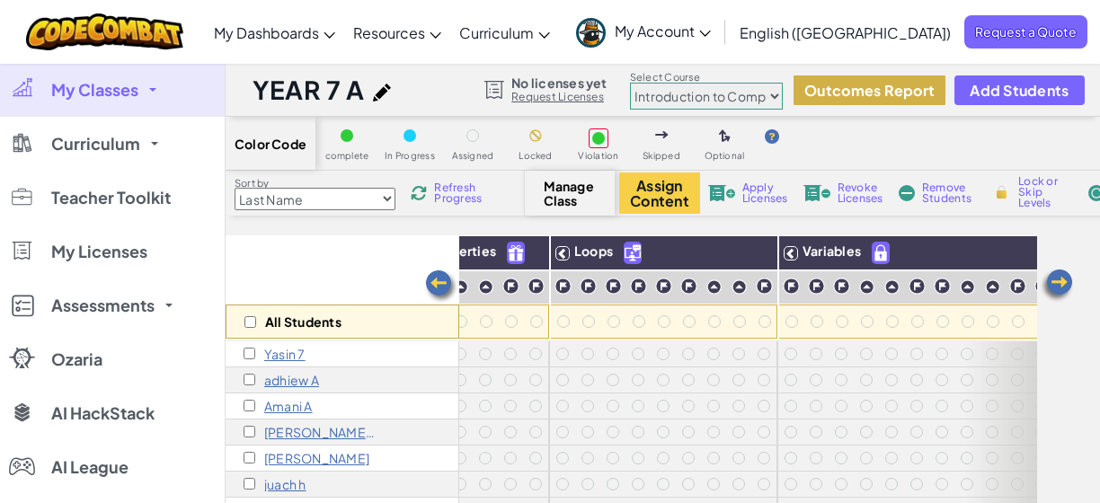
click at [895, 82] on button "Outcomes Report" at bounding box center [869, 90] width 152 height 30
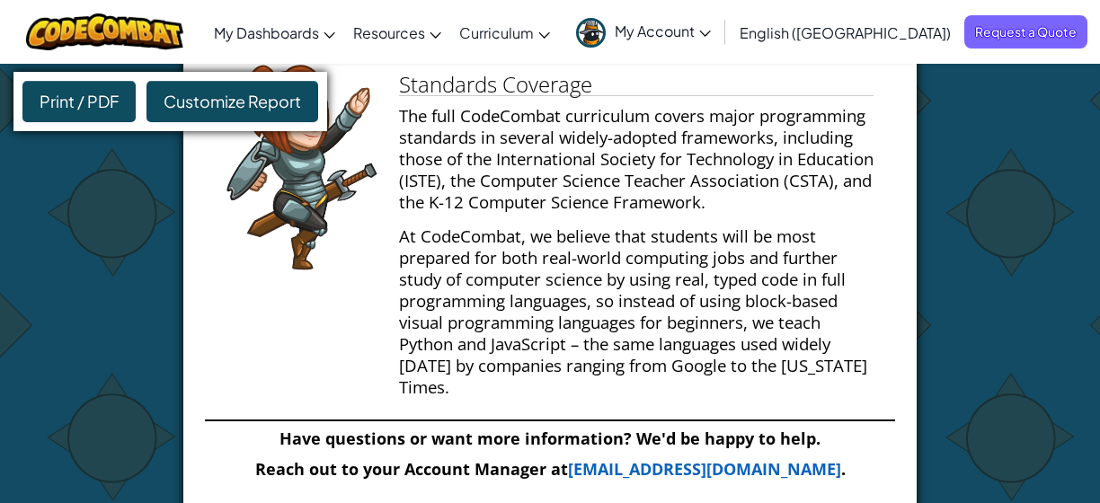
scroll to position [7185, 0]
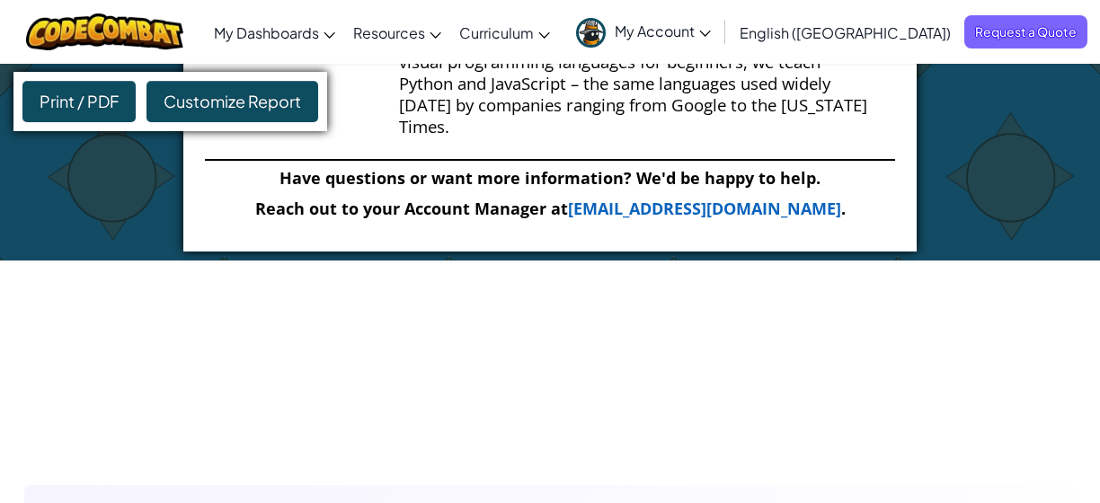
click at [115, 105] on div "Print / PDF" at bounding box center [78, 101] width 113 height 41
select select "560f1a9f22961295f9427742"
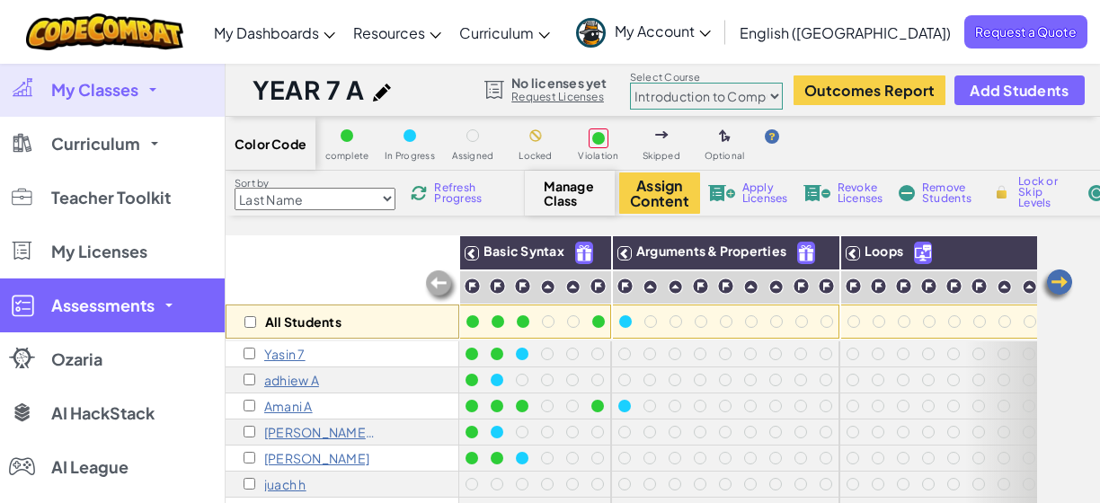
click at [167, 287] on link "Assessments" at bounding box center [112, 305] width 225 height 54
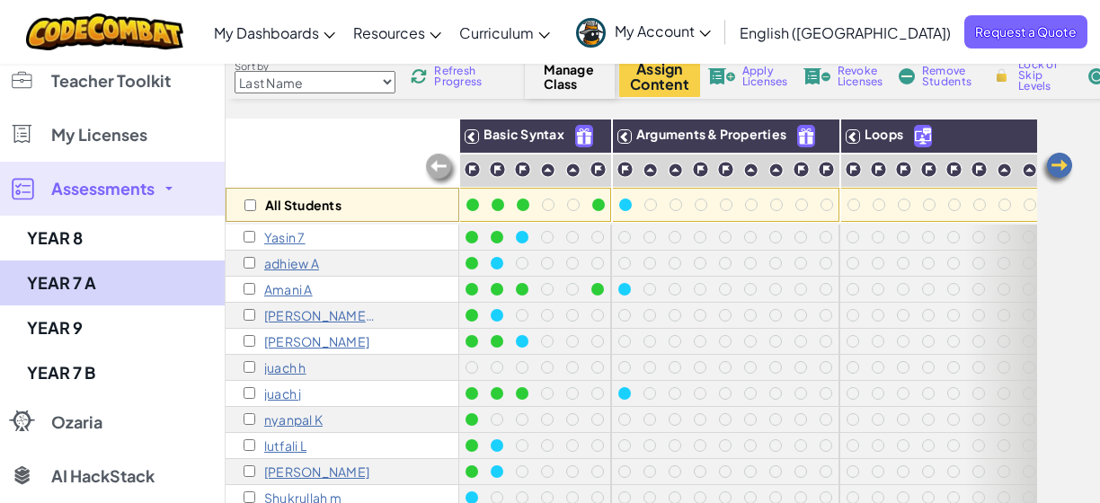
scroll to position [121, 0]
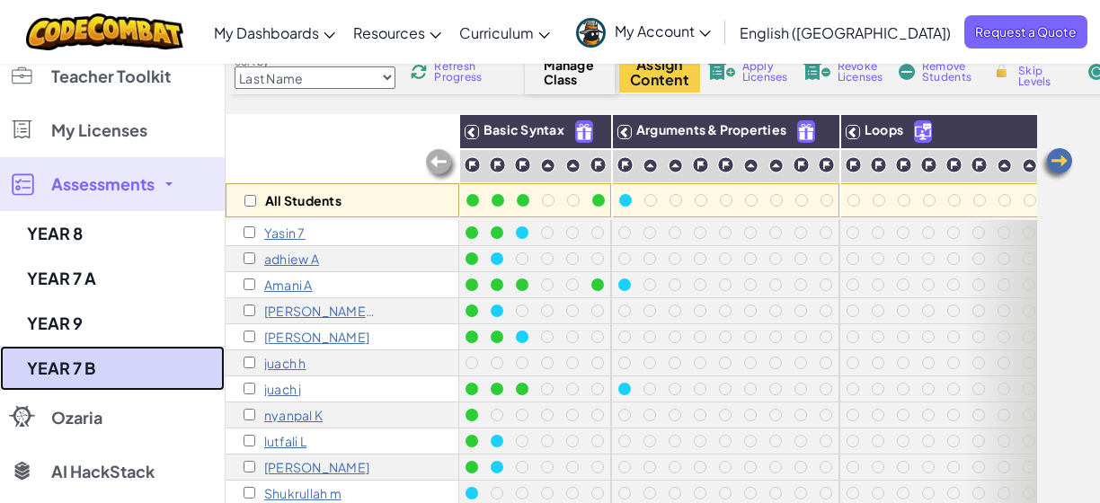
click at [103, 349] on link "YEAR 7 B" at bounding box center [112, 368] width 225 height 45
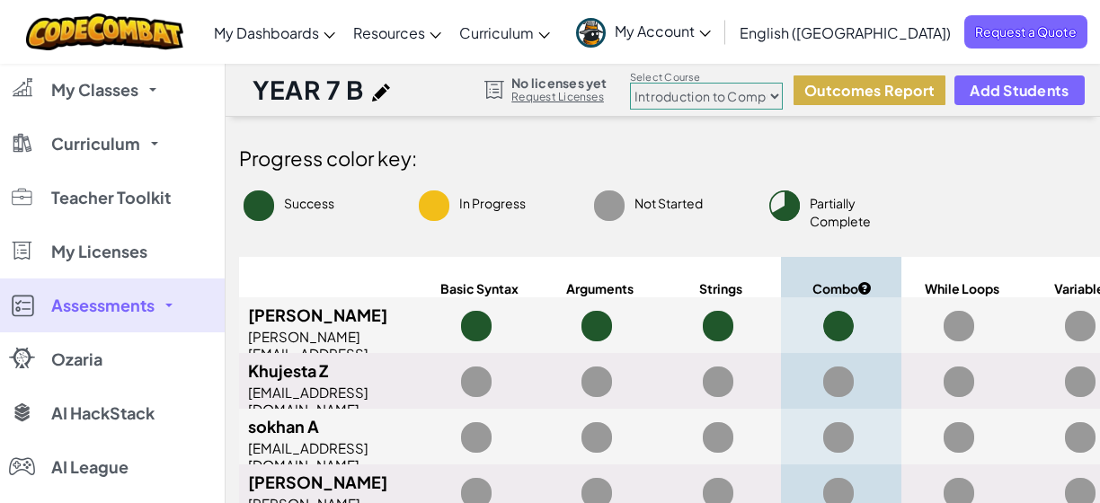
click at [870, 93] on button "Outcomes Report" at bounding box center [869, 90] width 152 height 30
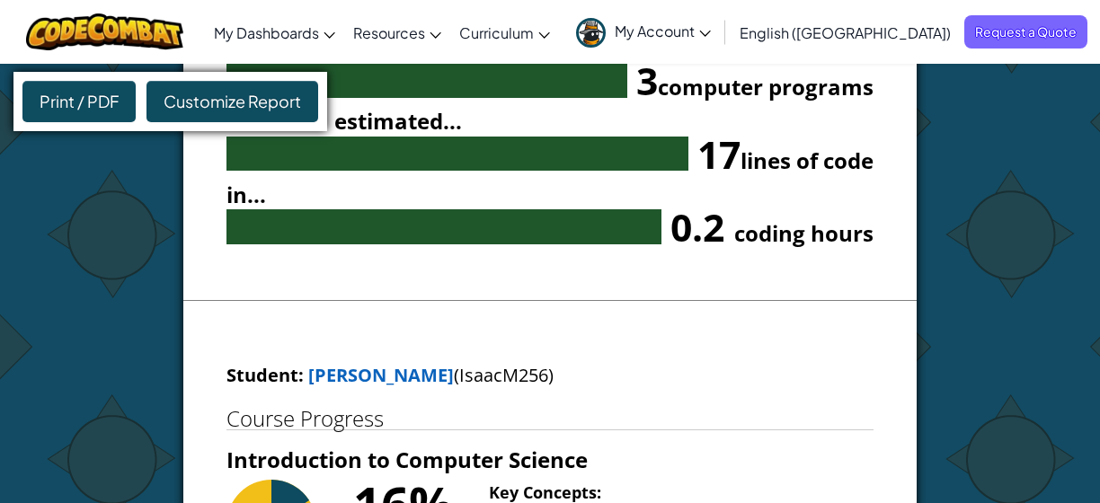
scroll to position [4874, 0]
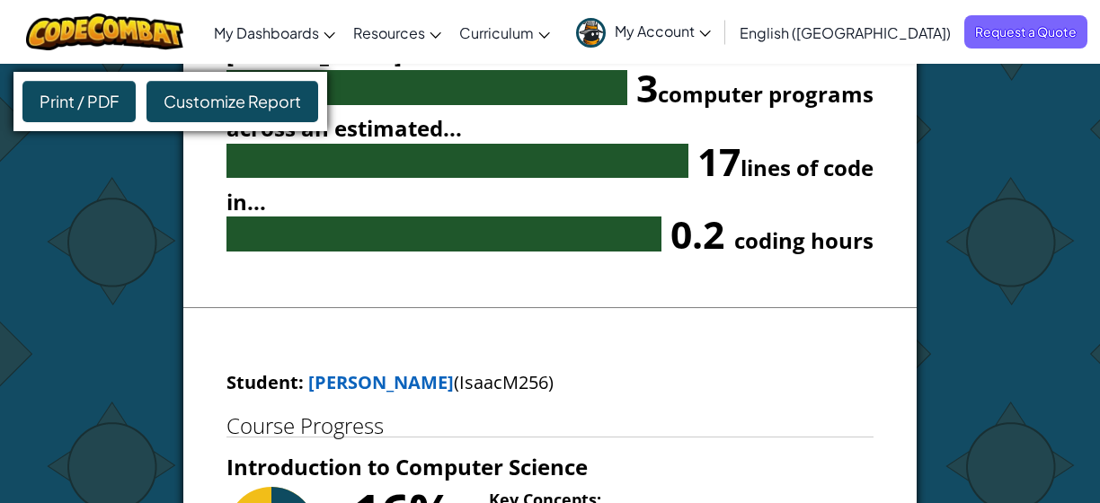
click at [61, 107] on div "Print / PDF" at bounding box center [78, 101] width 113 height 41
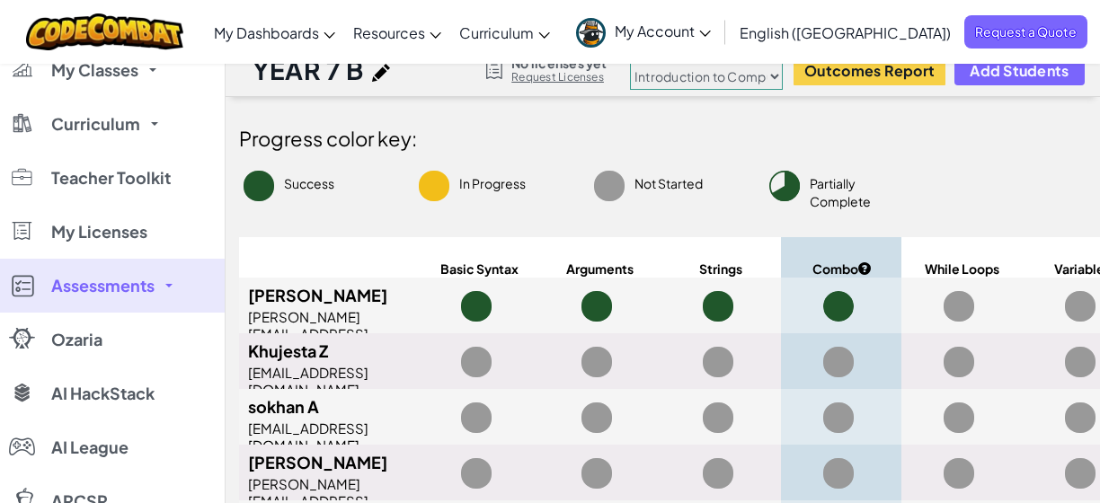
scroll to position [19, 0]
click at [156, 278] on link "Assessments" at bounding box center [112, 287] width 225 height 54
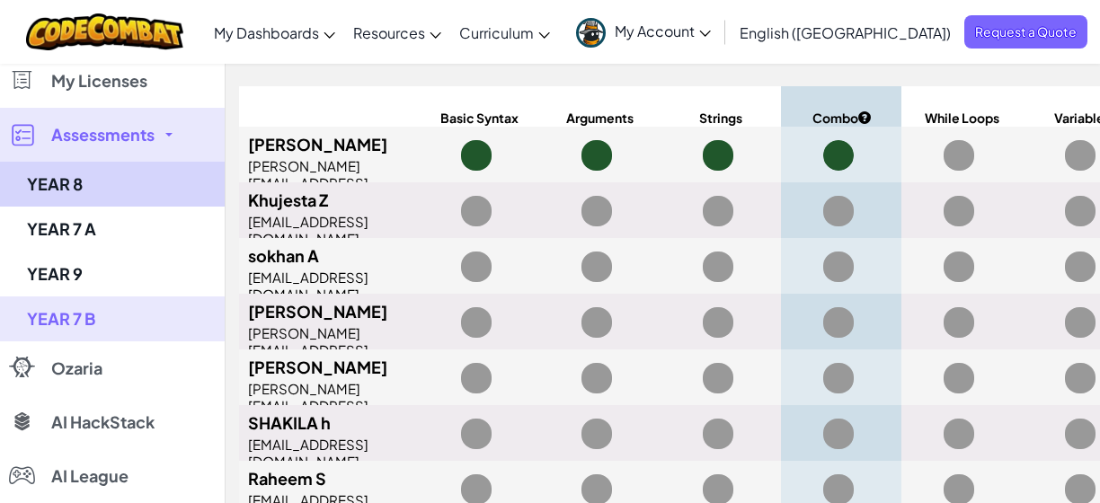
scroll to position [172, 0]
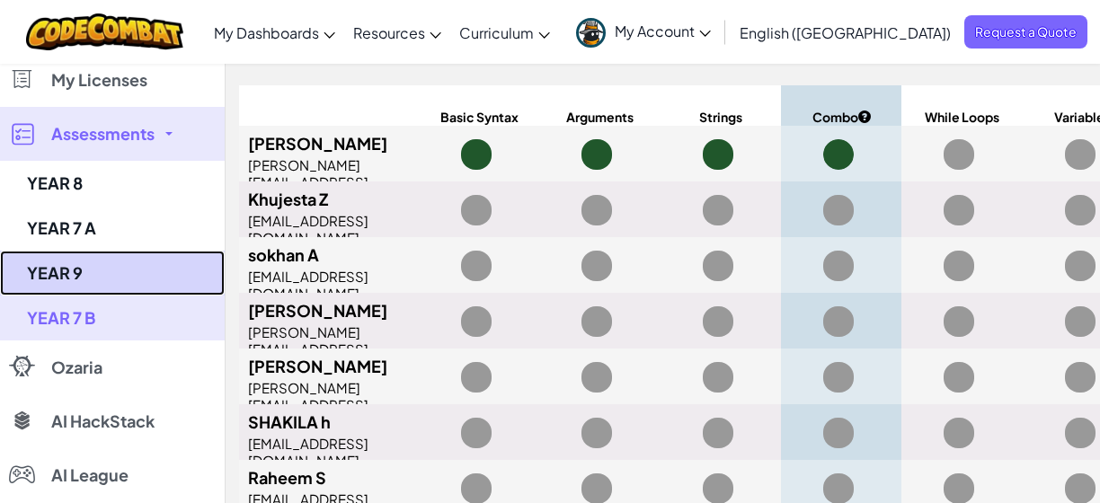
click at [82, 281] on link "YEAR 9" at bounding box center [112, 273] width 225 height 45
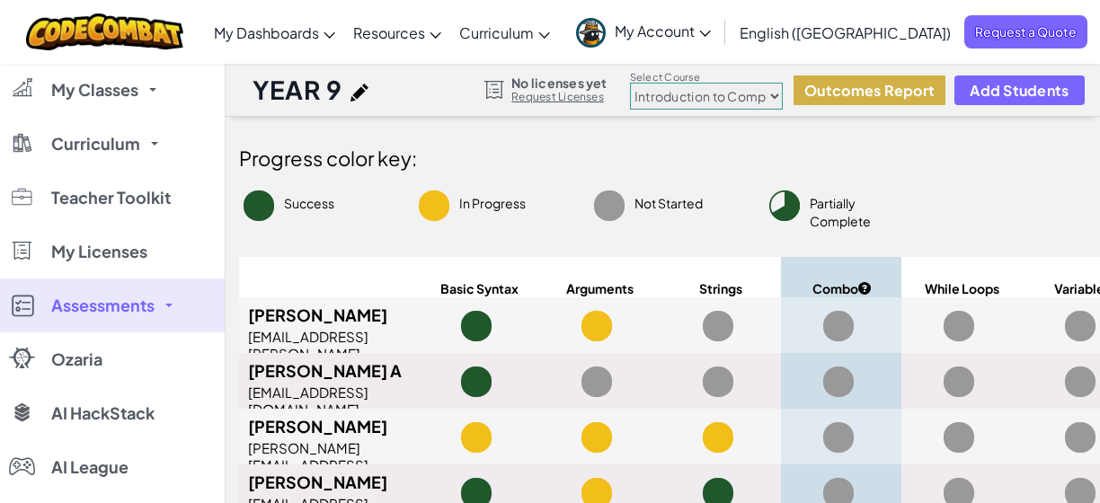
click at [898, 93] on button "Outcomes Report" at bounding box center [869, 90] width 152 height 30
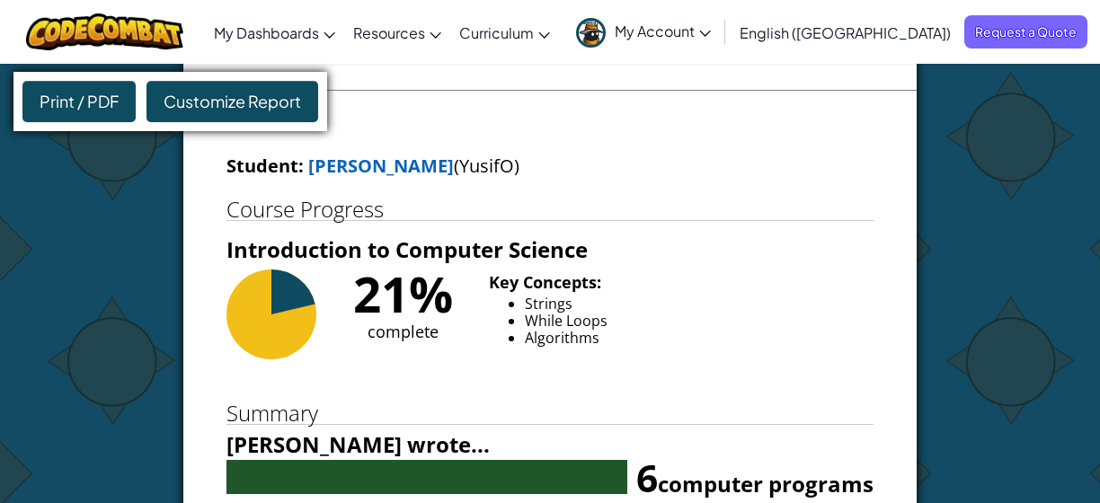
scroll to position [2095, 0]
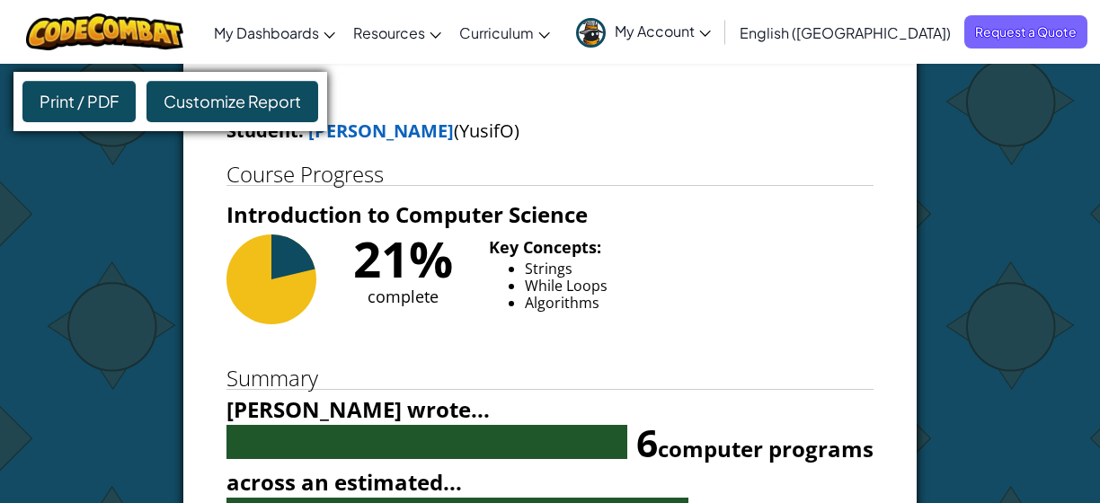
click at [82, 118] on div "Print / PDF" at bounding box center [78, 101] width 113 height 41
